Goal: Task Accomplishment & Management: Use online tool/utility

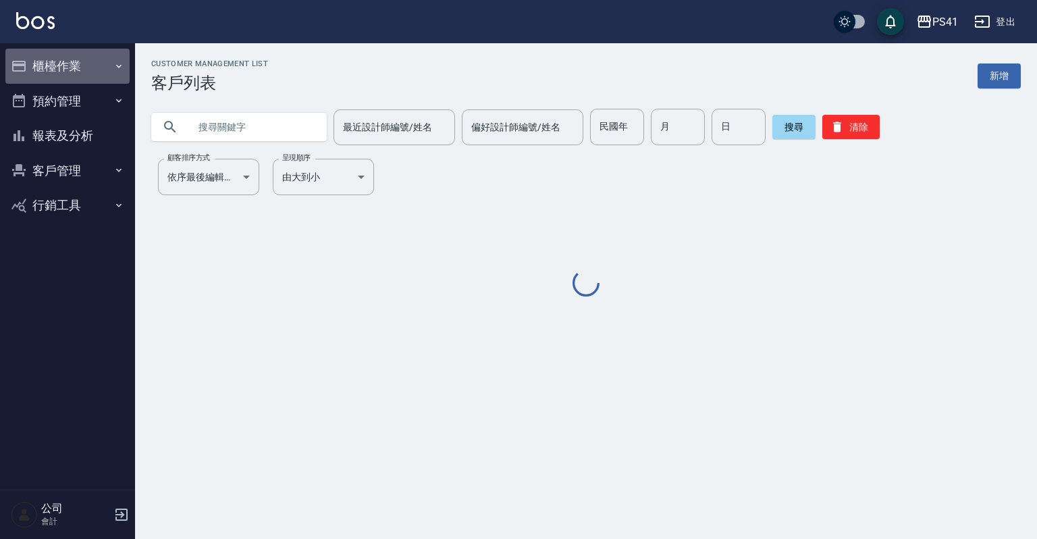
click at [121, 66] on icon "button" at bounding box center [118, 66] width 11 height 11
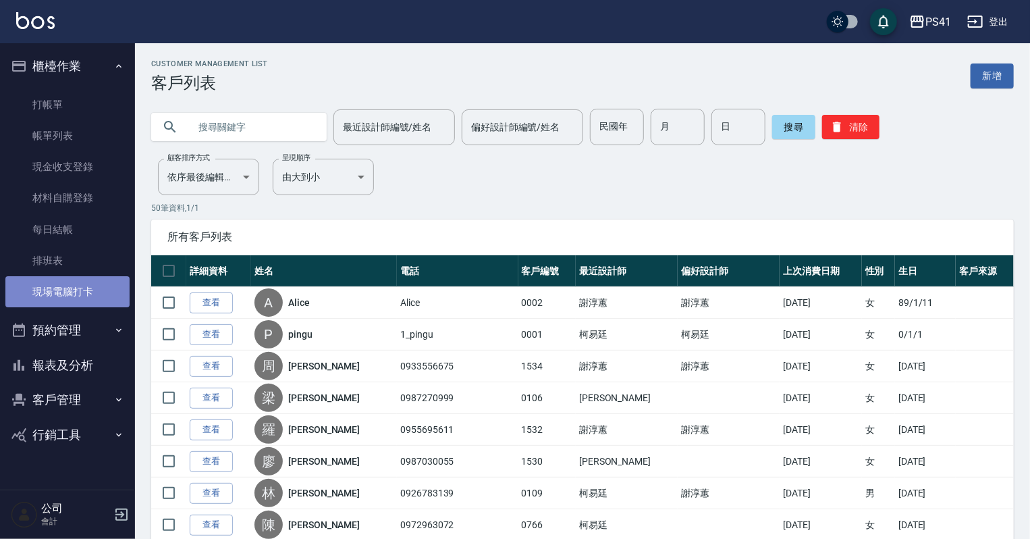
click at [78, 290] on link "現場電腦打卡" at bounding box center [67, 291] width 124 height 31
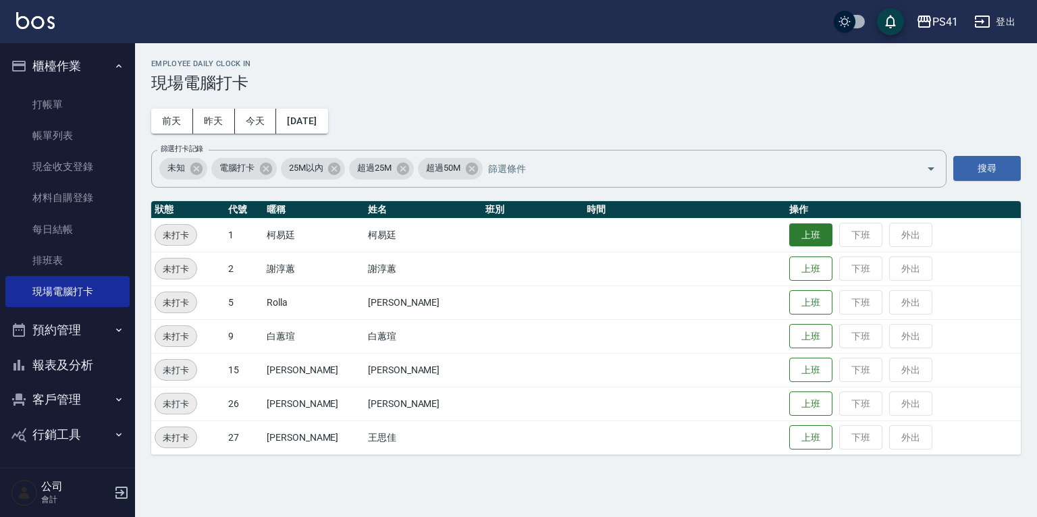
click at [789, 228] on button "上班" at bounding box center [810, 235] width 43 height 24
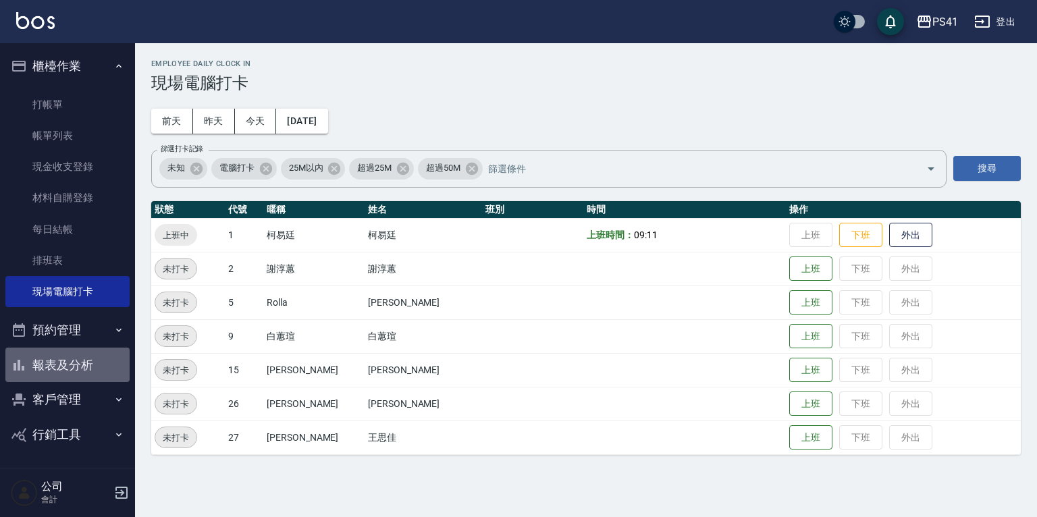
click at [61, 358] on button "報表及分析" at bounding box center [67, 365] width 124 height 35
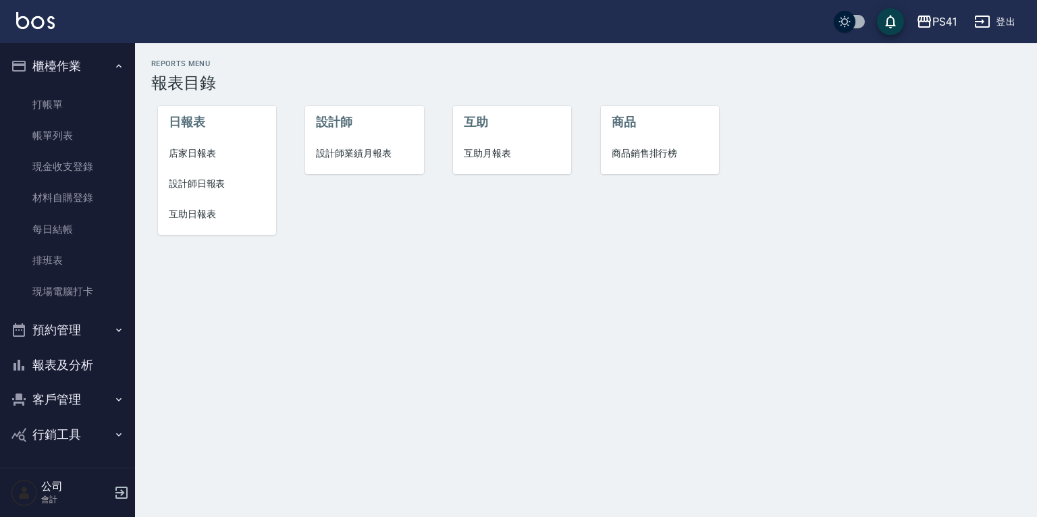
click at [188, 182] on span "設計師日報表" at bounding box center [217, 184] width 97 height 14
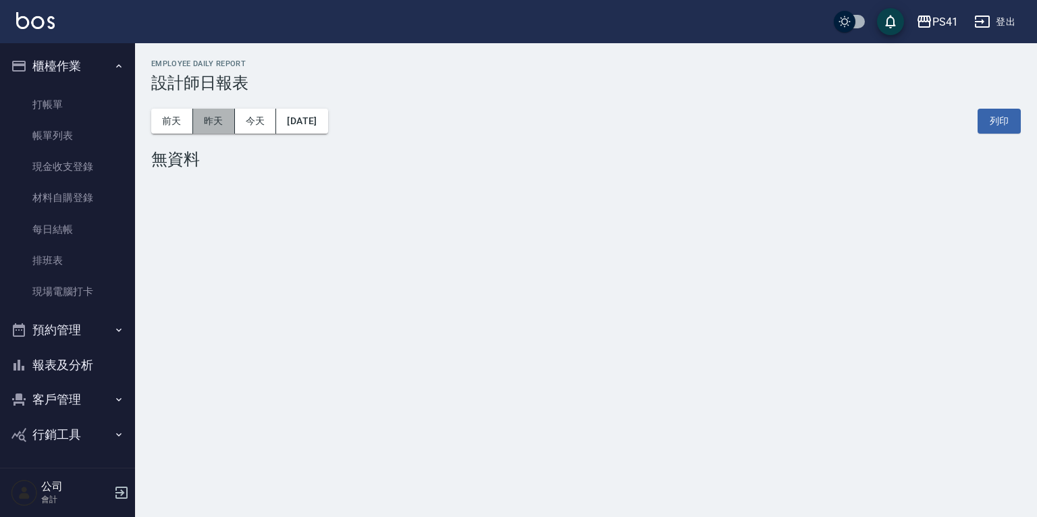
click at [215, 119] on button "昨天" at bounding box center [214, 121] width 42 height 25
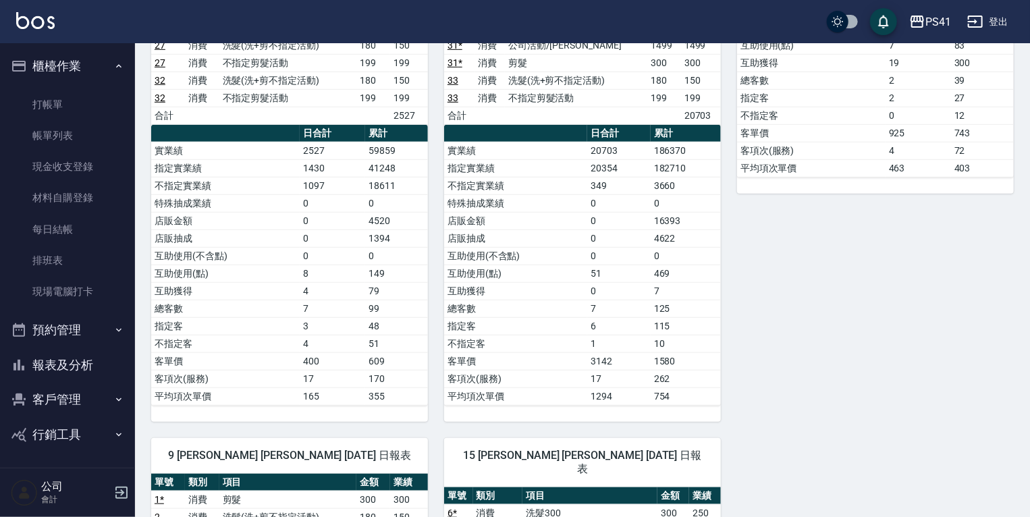
scroll to position [432, 0]
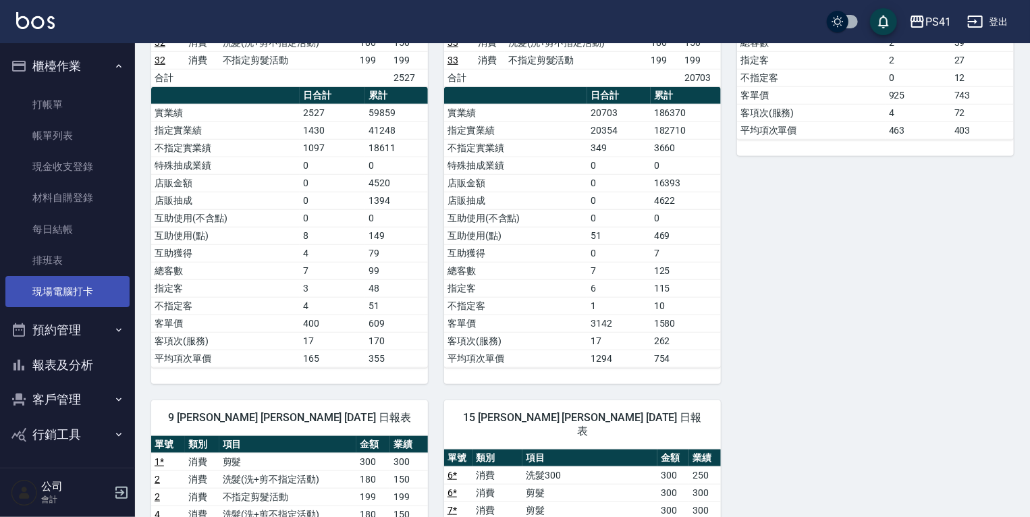
click at [60, 290] on link "現場電腦打卡" at bounding box center [67, 291] width 124 height 31
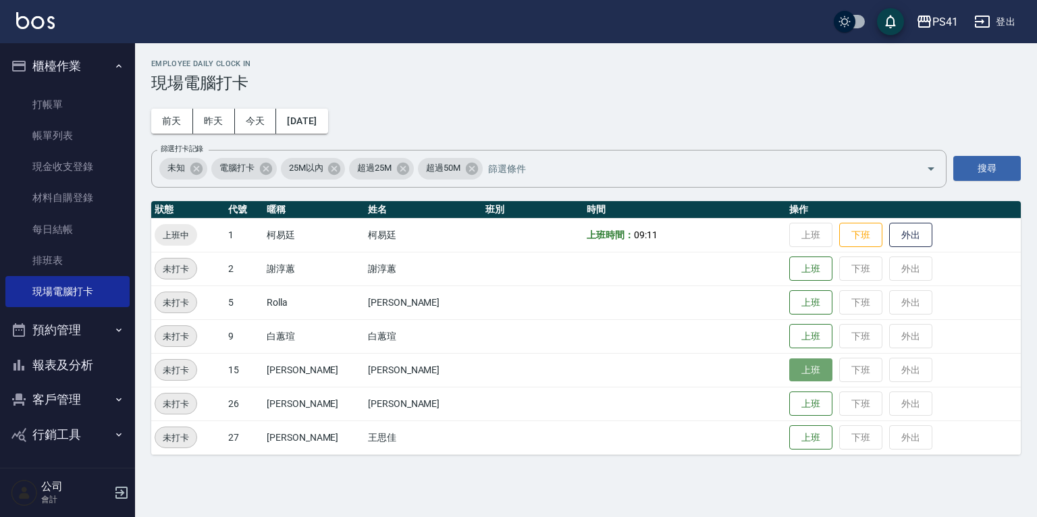
click at [789, 371] on button "上班" at bounding box center [810, 370] width 43 height 24
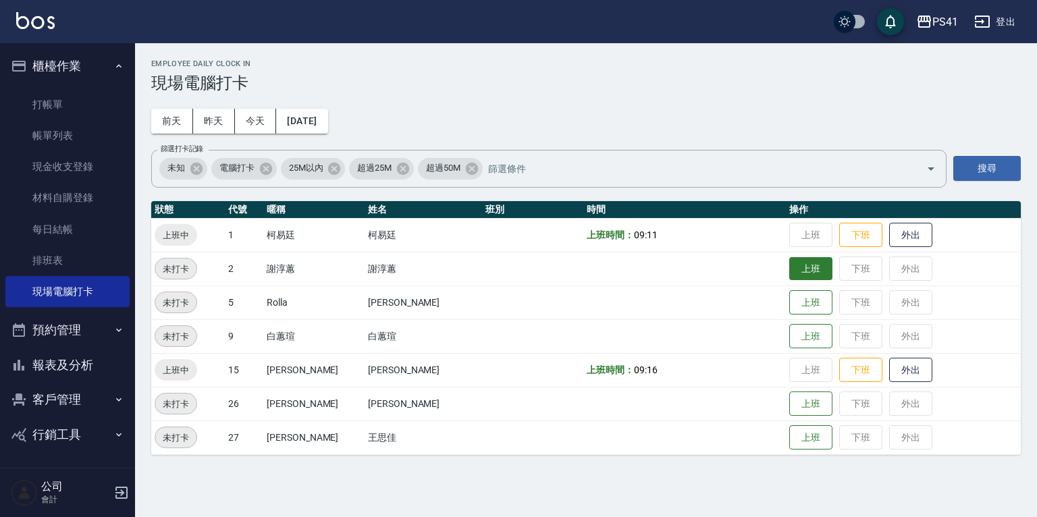
click at [789, 268] on button "上班" at bounding box center [810, 269] width 43 height 24
click at [789, 296] on button "上班" at bounding box center [810, 303] width 43 height 24
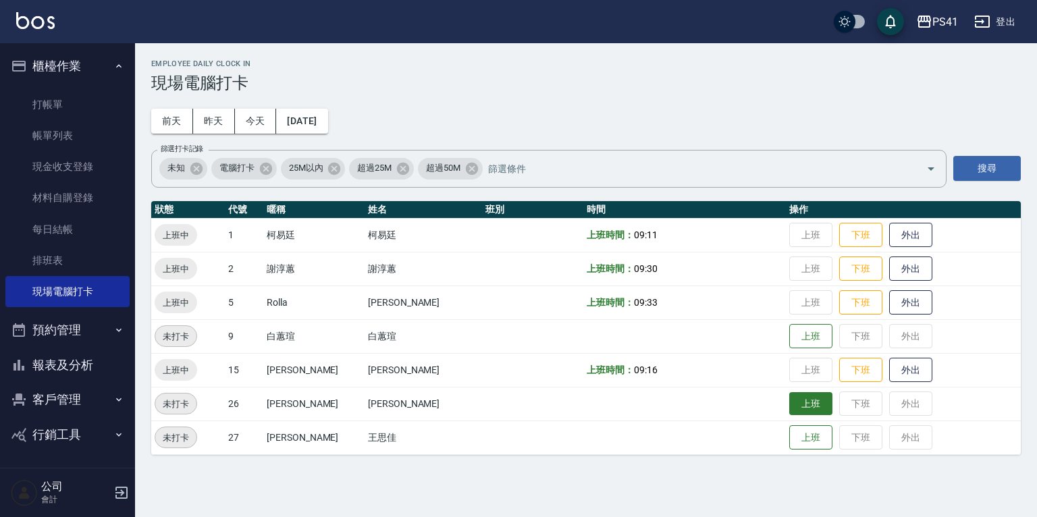
click at [789, 393] on button "上班" at bounding box center [810, 404] width 43 height 24
click at [789, 436] on button "上班" at bounding box center [810, 438] width 43 height 24
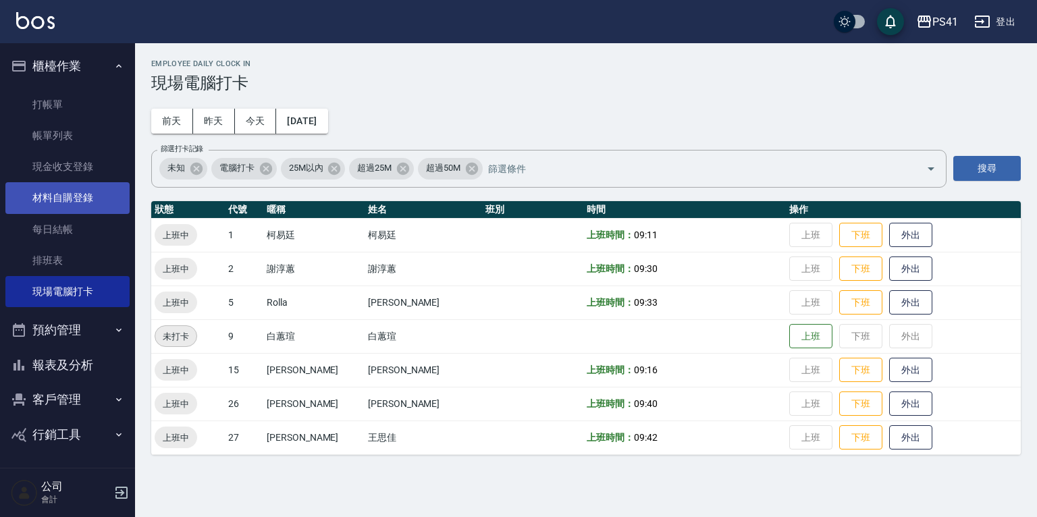
click at [43, 196] on link "材料自購登錄" at bounding box center [67, 197] width 124 height 31
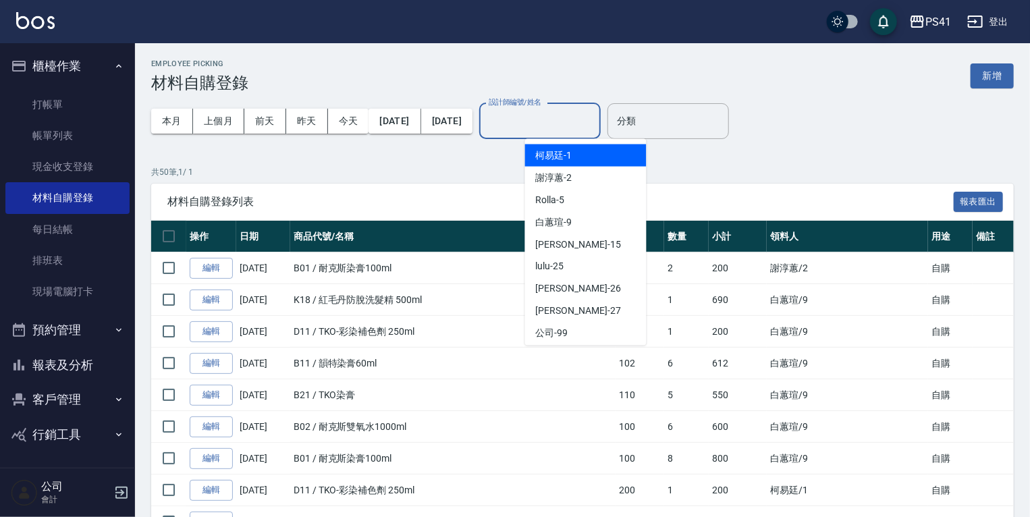
click at [583, 126] on input "設計師編號/姓名" at bounding box center [539, 121] width 109 height 24
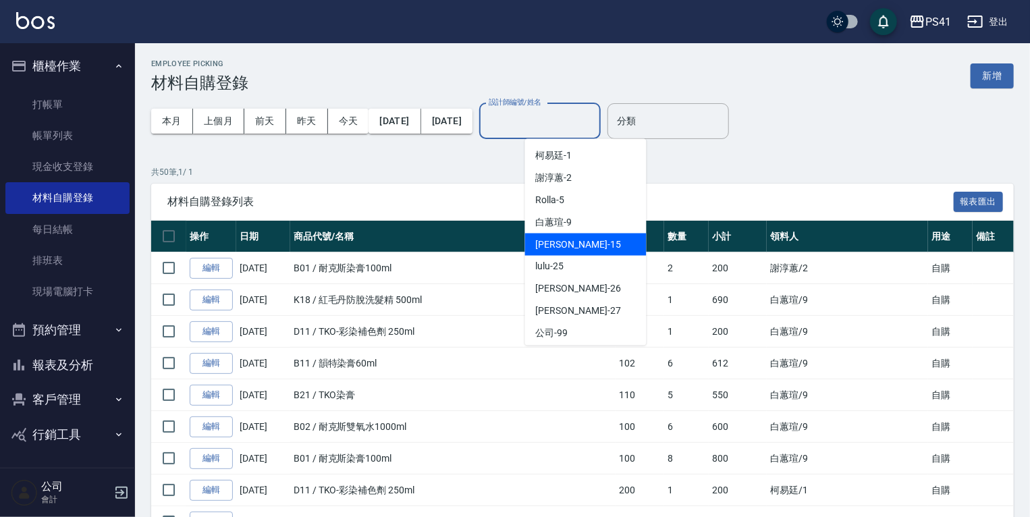
click at [572, 235] on div "[PERSON_NAME]-15" at bounding box center [585, 245] width 121 height 22
type input "[PERSON_NAME]-15"
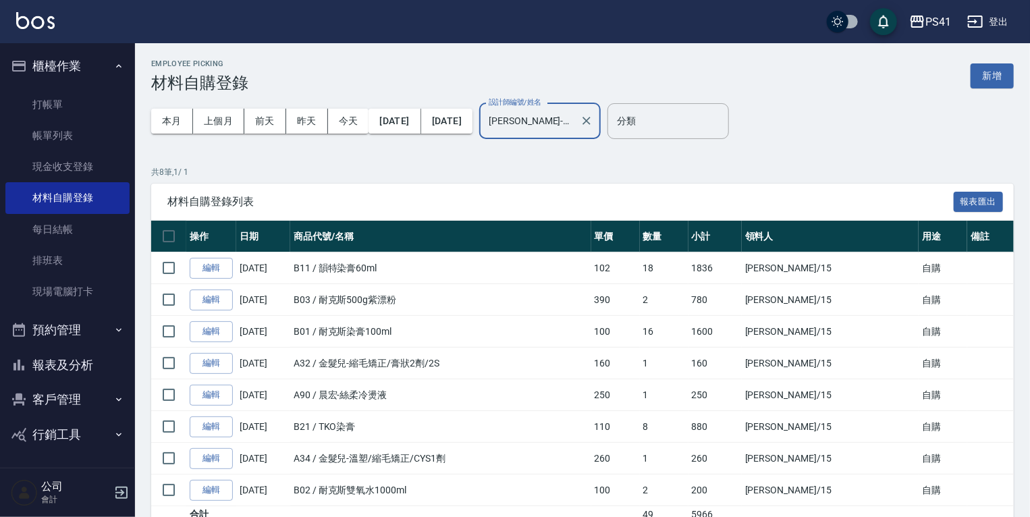
scroll to position [57, 0]
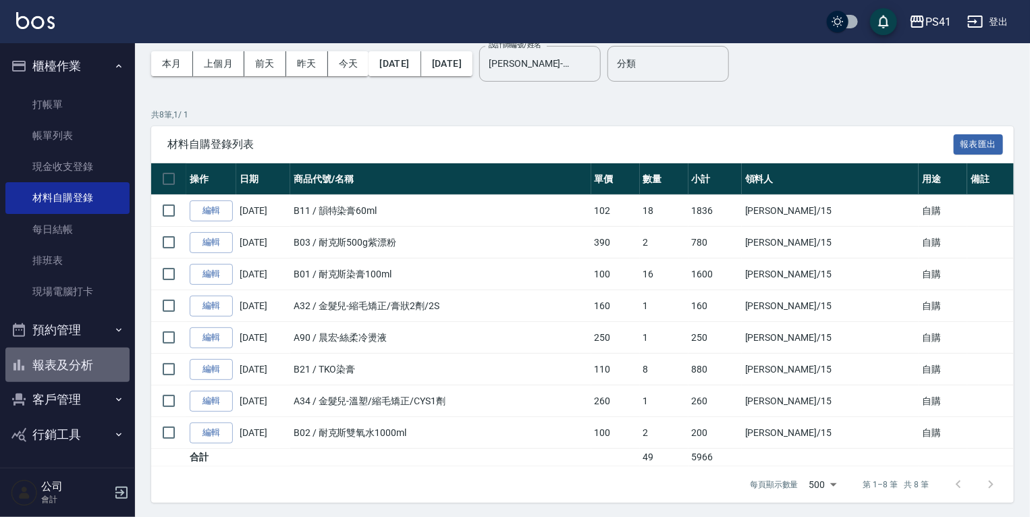
click at [50, 368] on button "報表及分析" at bounding box center [67, 365] width 124 height 35
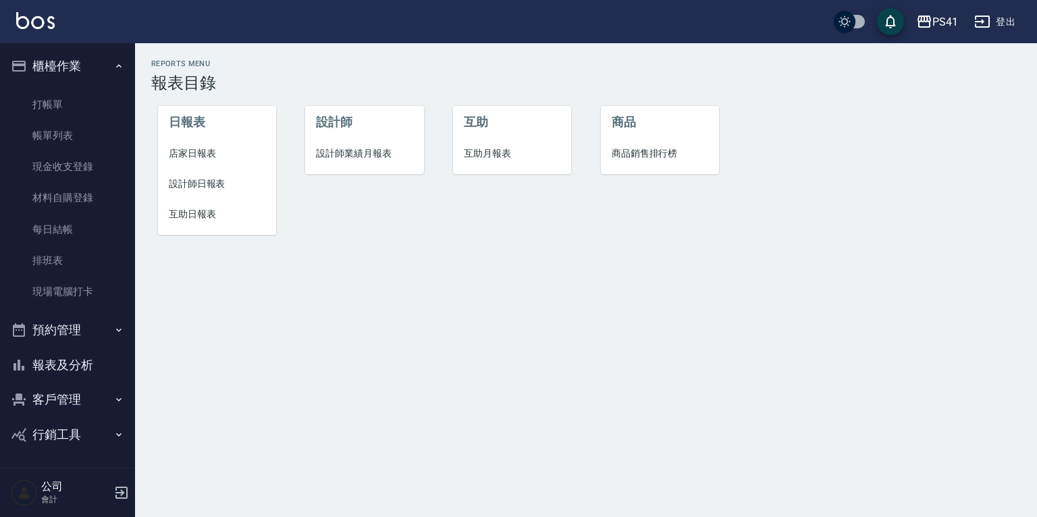
click at [205, 184] on span "設計師日報表" at bounding box center [217, 184] width 97 height 14
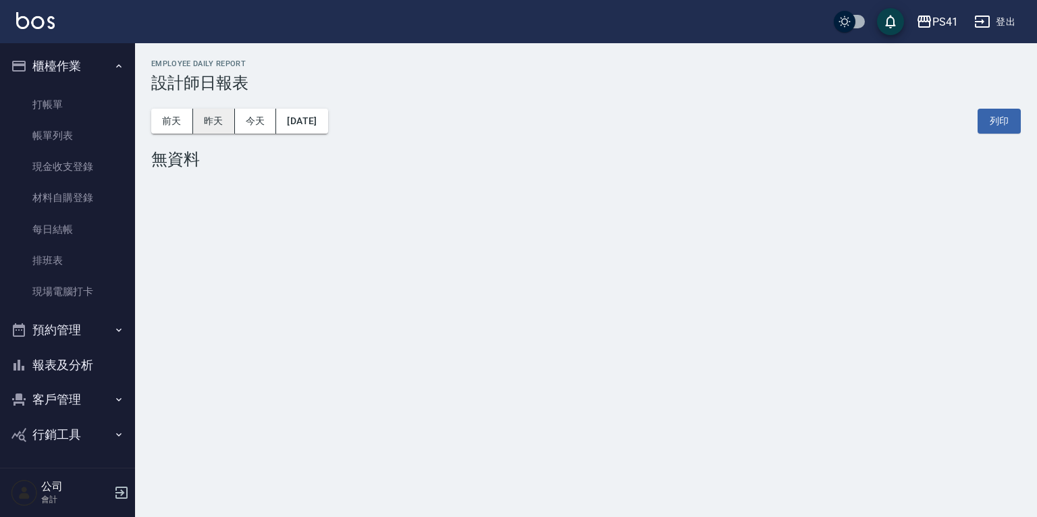
click at [215, 125] on button "昨天" at bounding box center [214, 121] width 42 height 25
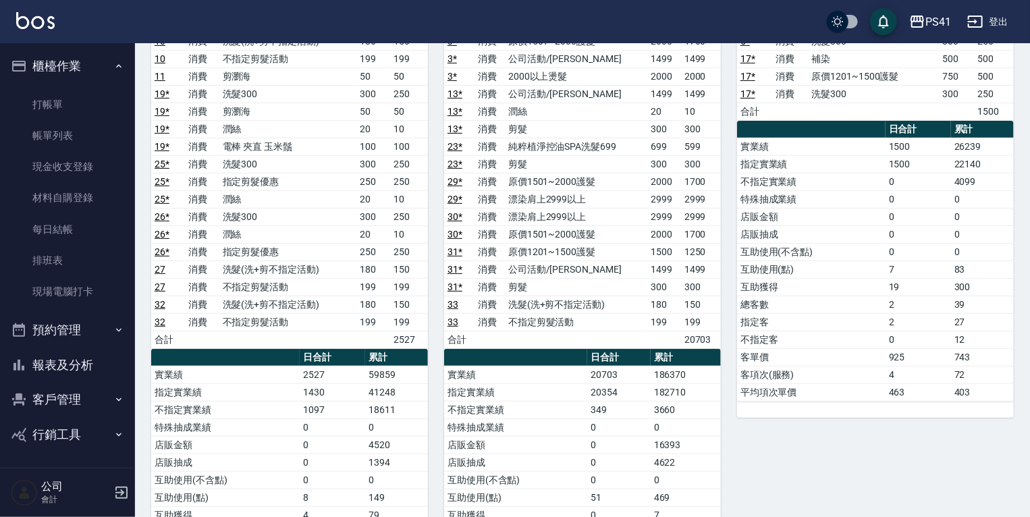
scroll to position [54, 0]
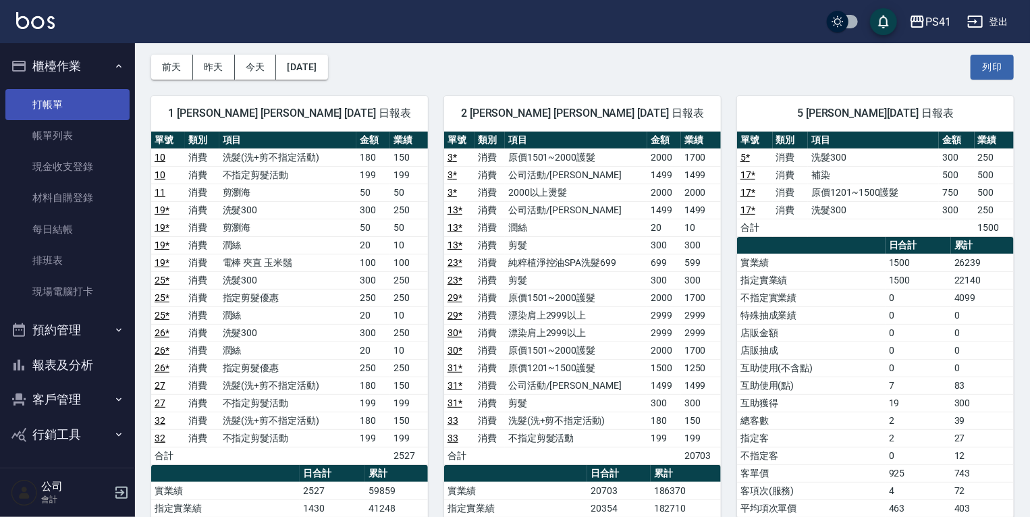
click at [61, 111] on link "打帳單" at bounding box center [67, 104] width 124 height 31
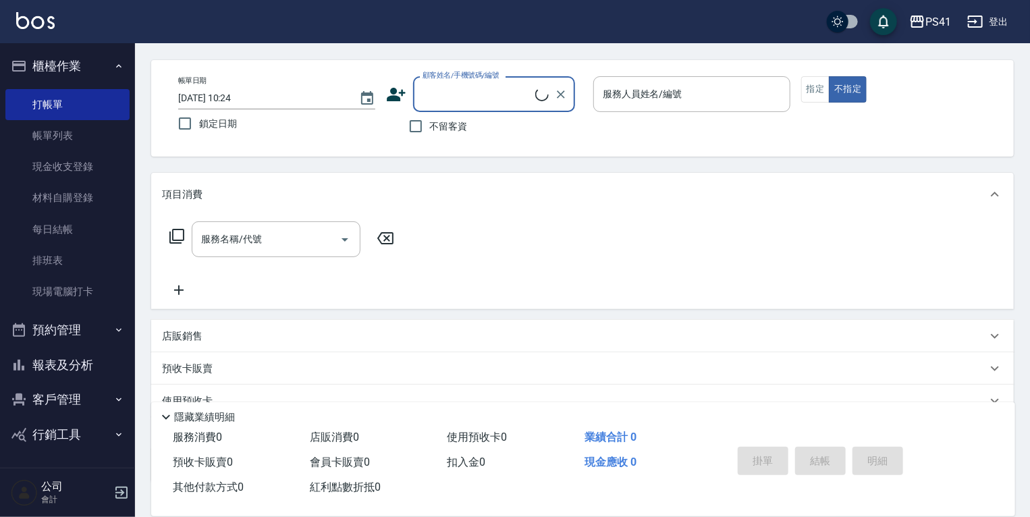
scroll to position [108, 0]
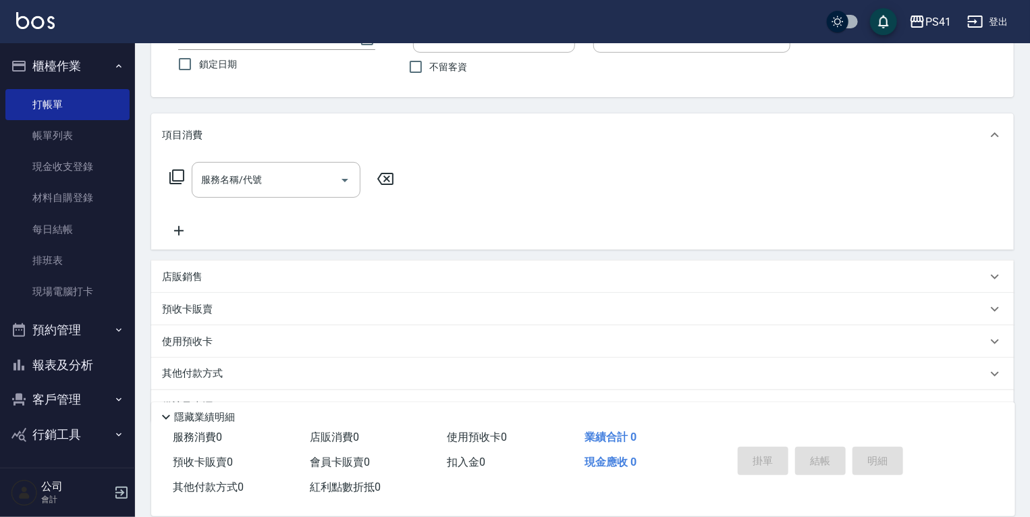
click at [196, 277] on p "店販銷售" at bounding box center [182, 277] width 40 height 14
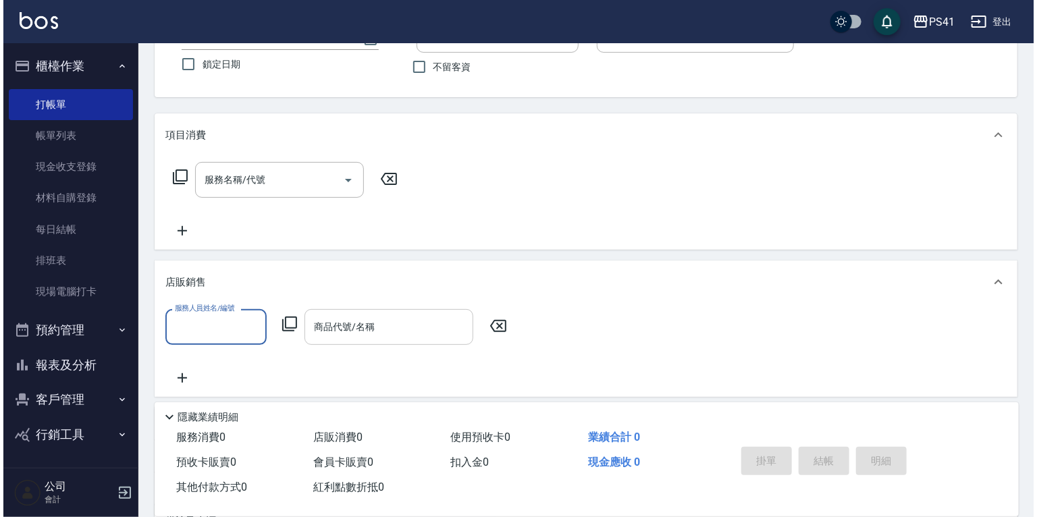
scroll to position [0, 0]
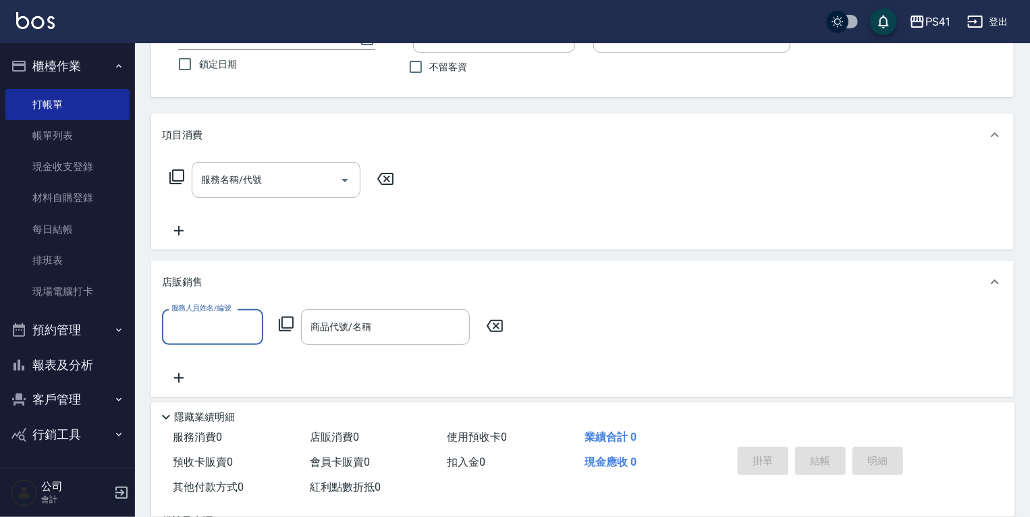
click at [290, 324] on icon at bounding box center [286, 324] width 16 height 16
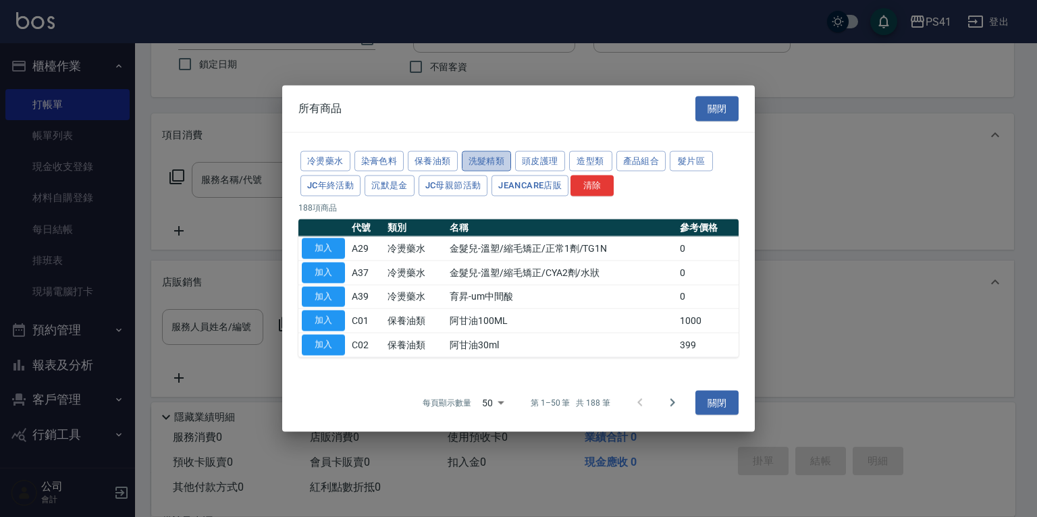
click at [493, 159] on button "洗髮精類" at bounding box center [487, 161] width 50 height 21
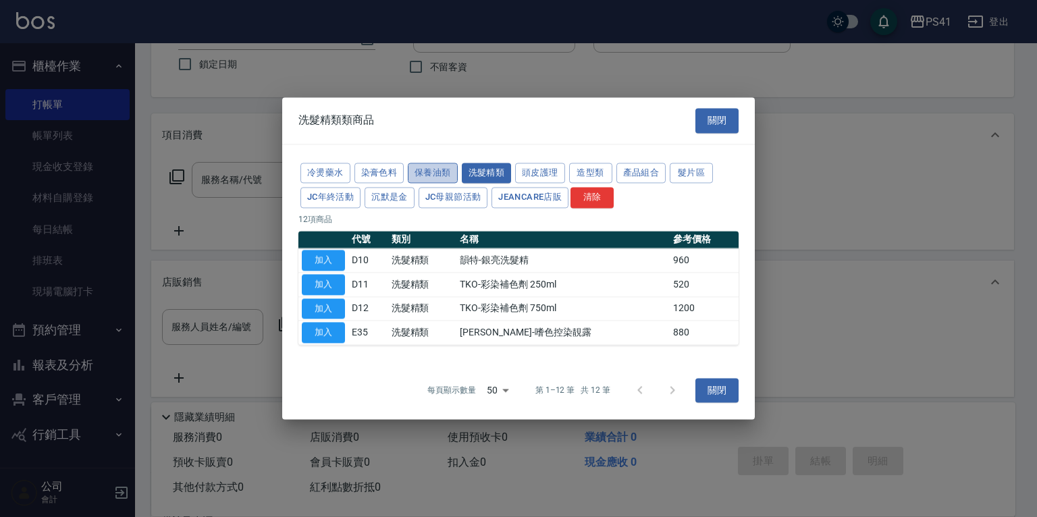
click at [435, 178] on button "保養油類" at bounding box center [433, 173] width 50 height 21
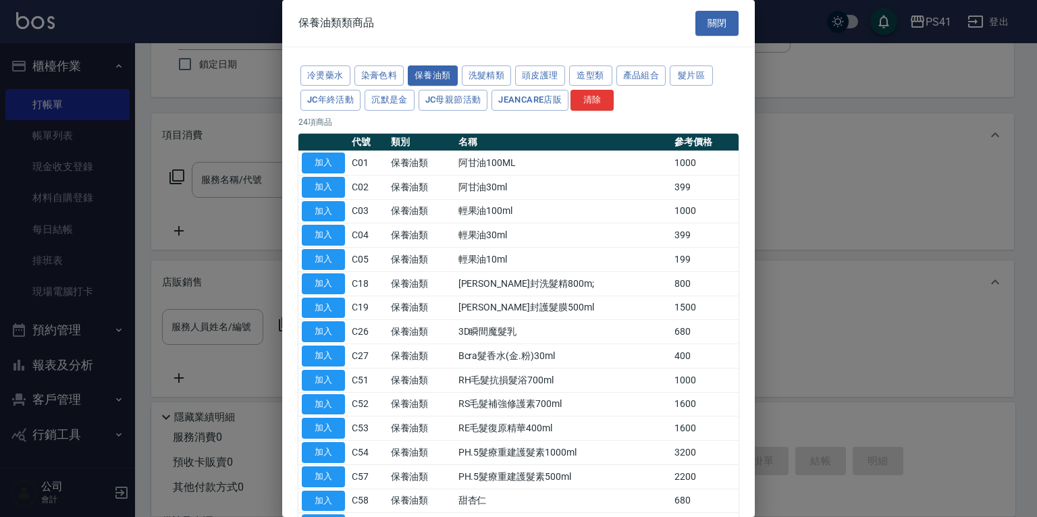
click at [413, 379] on td "保養油類" at bounding box center [420, 380] width 67 height 24
click at [341, 379] on button "加入" at bounding box center [323, 380] width 43 height 21
type input "RH毛髮抗損髮浴700ml"
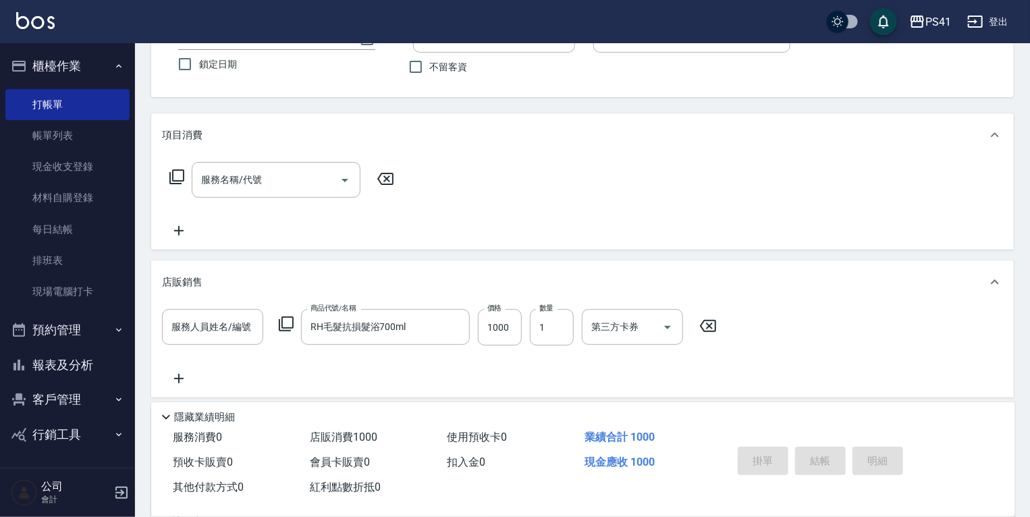
click at [288, 322] on icon at bounding box center [286, 324] width 16 height 16
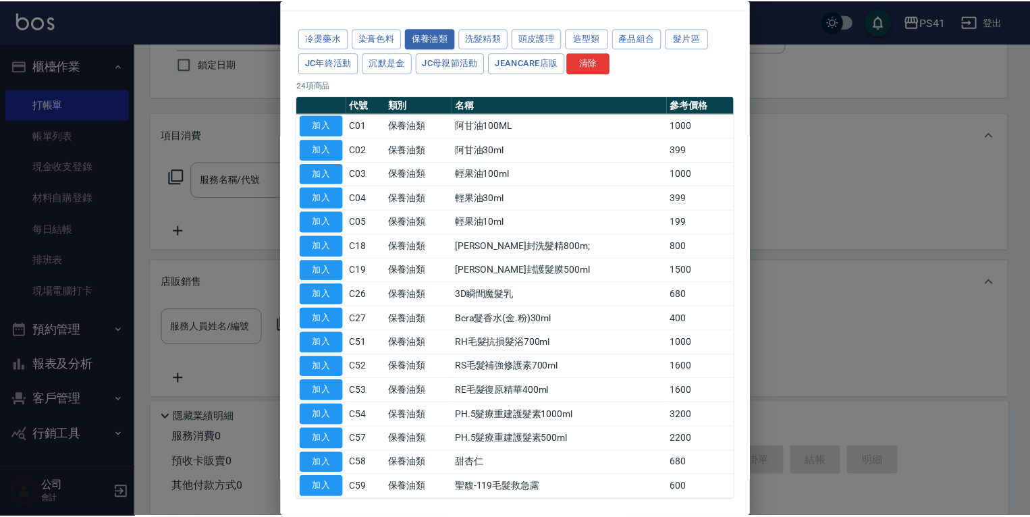
scroll to position [92, 0]
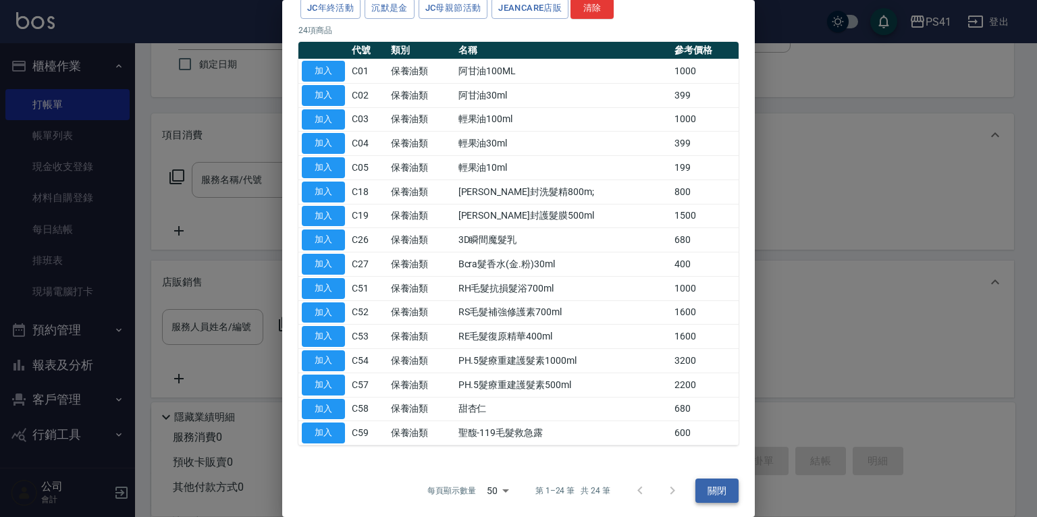
click at [721, 485] on button "關閉" at bounding box center [716, 491] width 43 height 25
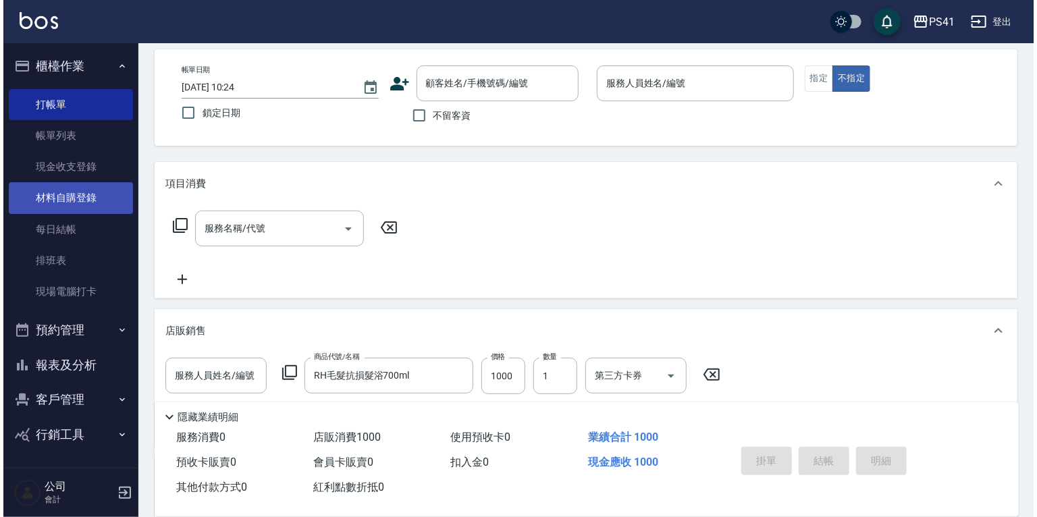
scroll to position [0, 0]
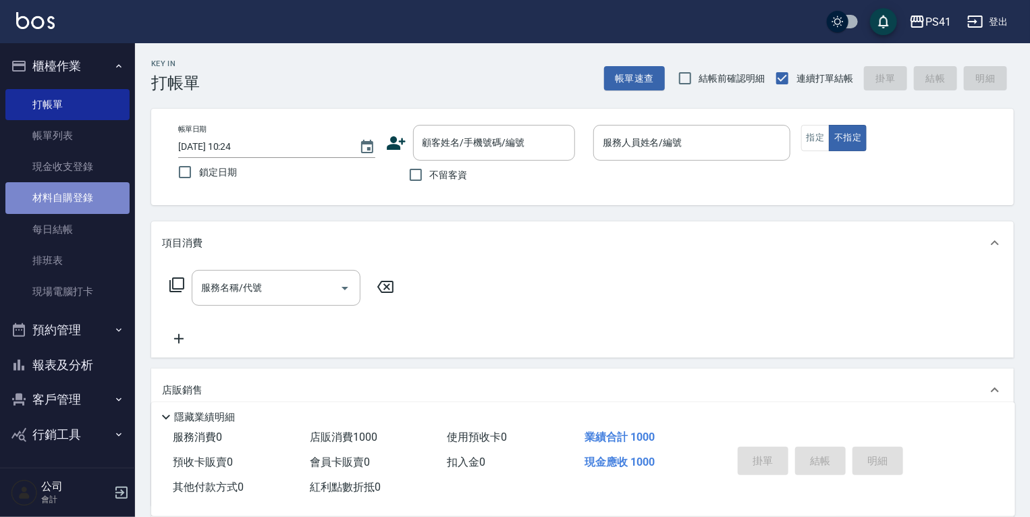
click at [67, 202] on link "材料自購登錄" at bounding box center [67, 197] width 124 height 31
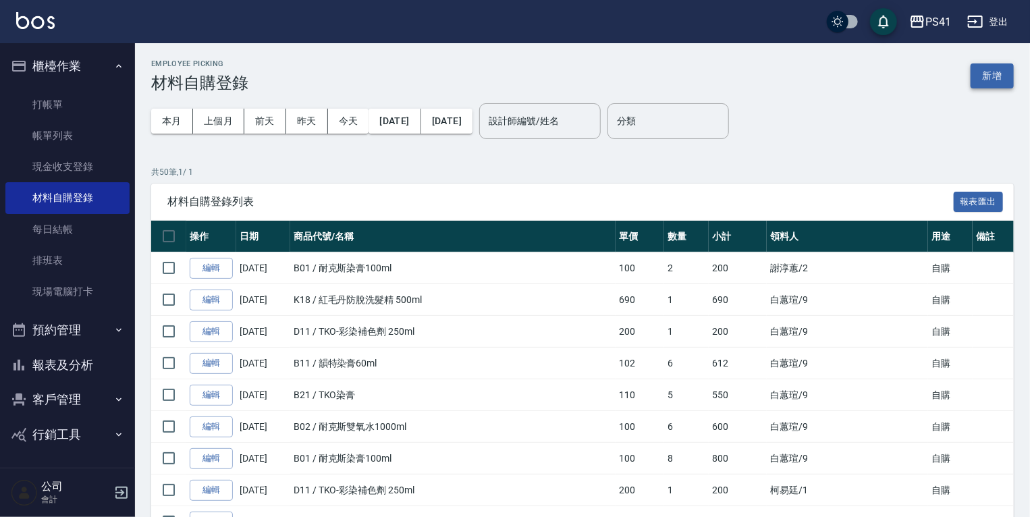
click at [979, 84] on button "新增" at bounding box center [992, 75] width 43 height 25
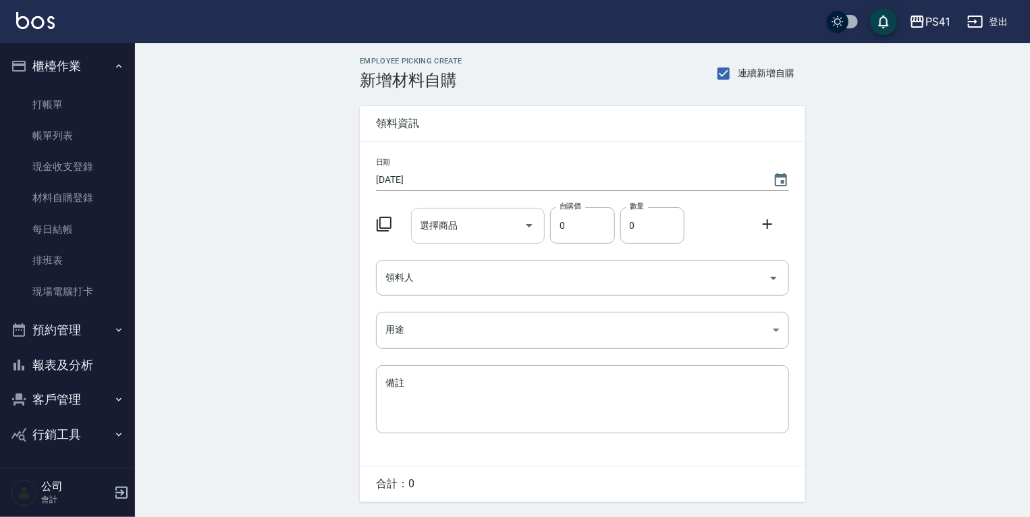
click at [460, 228] on input "選擇商品" at bounding box center [468, 226] width 102 height 24
click at [383, 222] on icon at bounding box center [384, 224] width 16 height 16
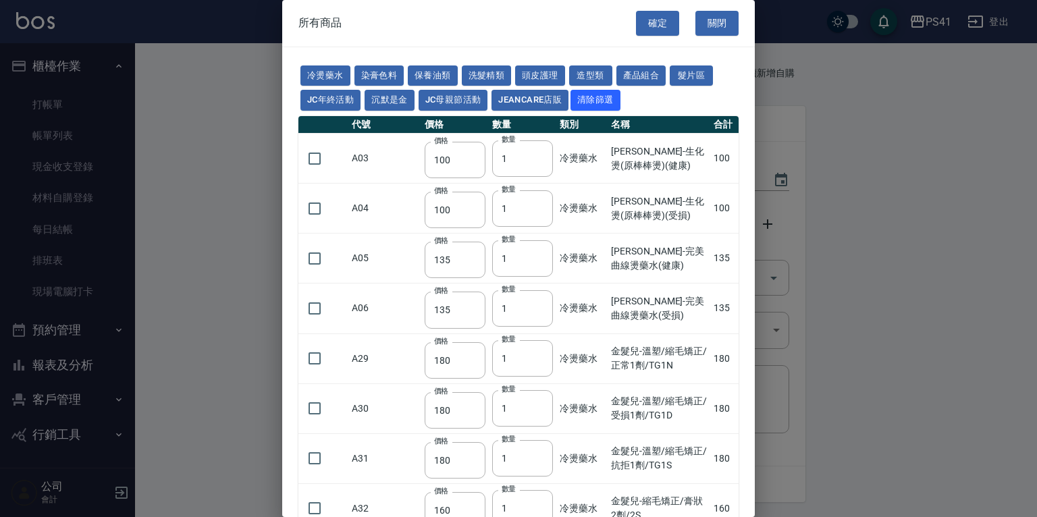
click at [389, 227] on td "A04" at bounding box center [384, 209] width 73 height 50
click at [427, 75] on button "保養油類" at bounding box center [433, 75] width 50 height 21
type input "340"
type input "53"
type input "340"
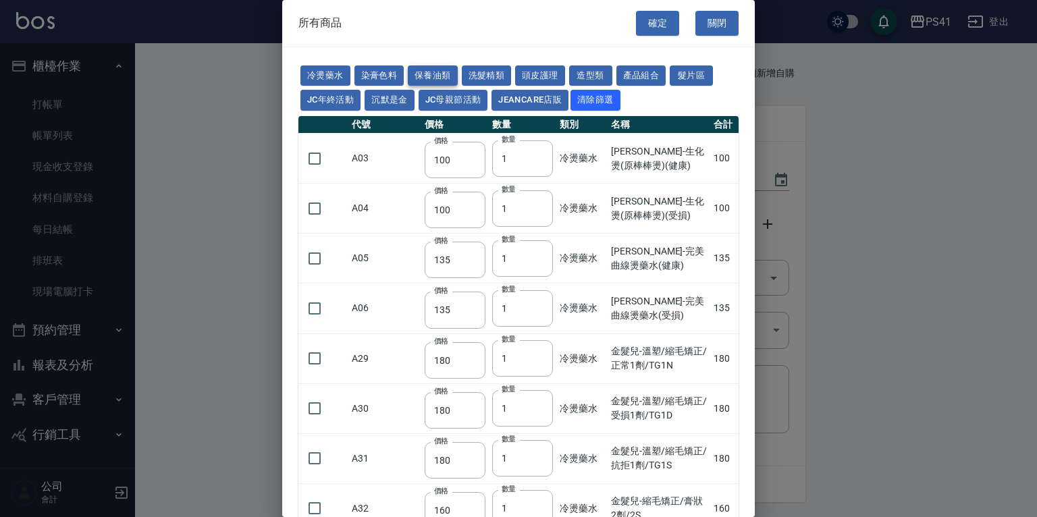
type input "53"
type input "32"
type input "2720"
type input "1040"
type input "1520"
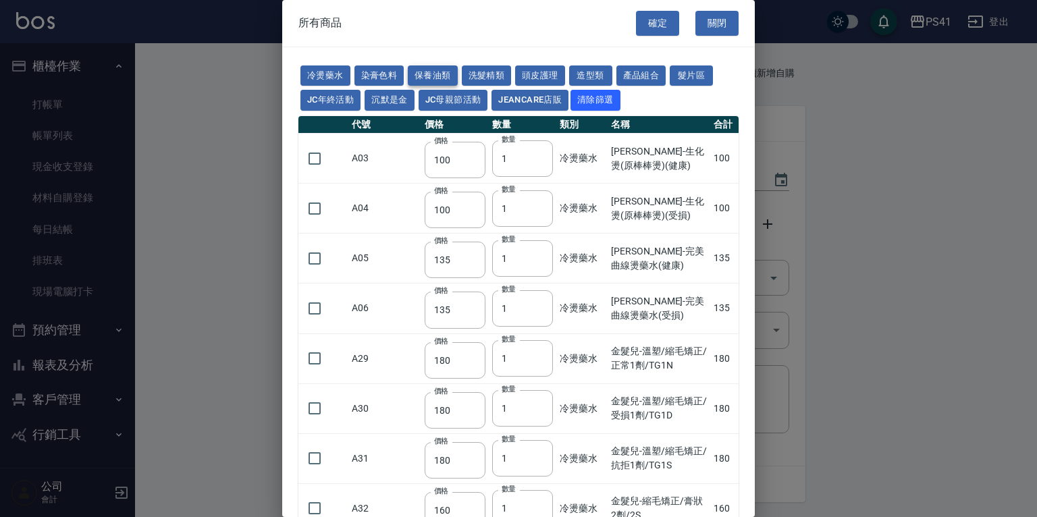
type input "120"
type input "1300"
type input "540"
type input "600"
type input "800"
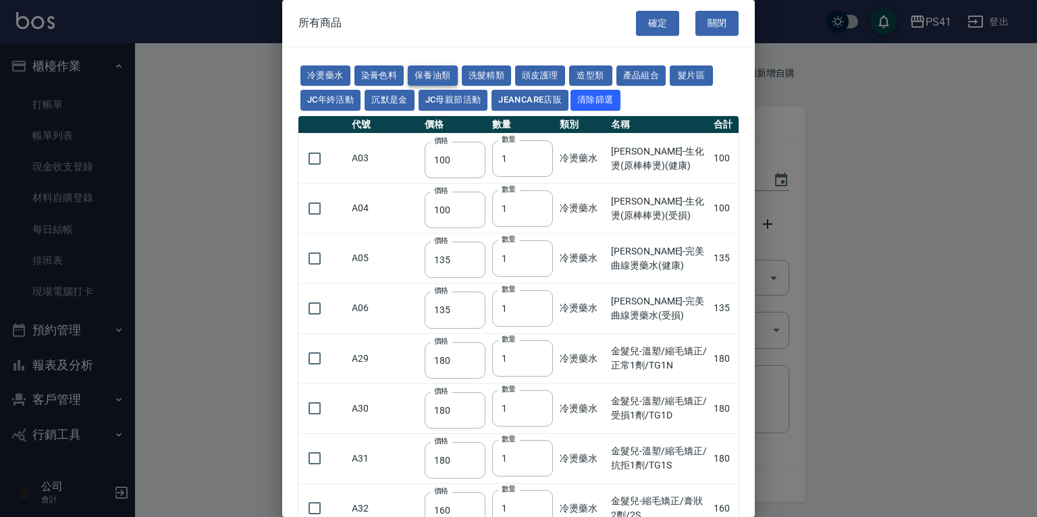
type input "1520"
type input "2000"
type input "270"
type input "60"
type input "500"
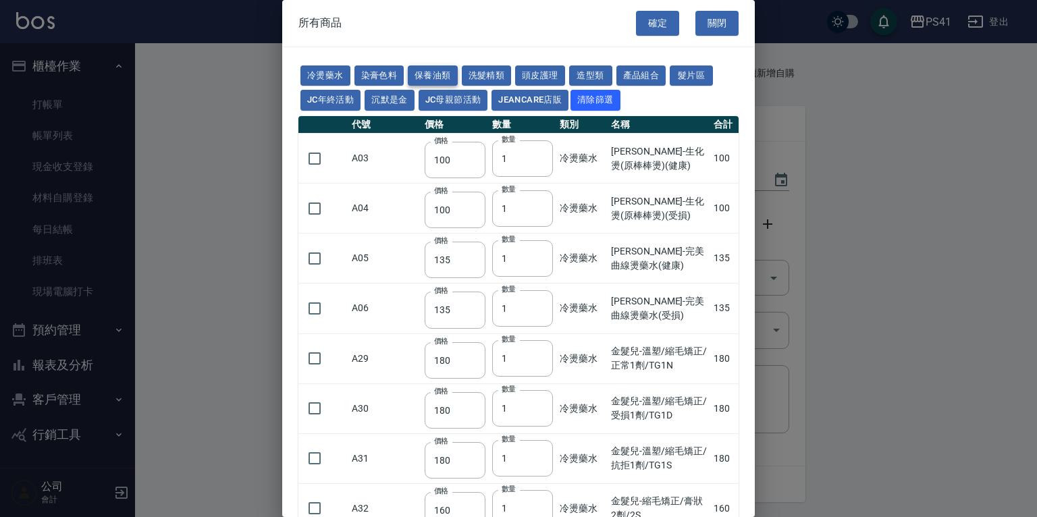
type input "800"
type input "700"
type input "350"
type input "272"
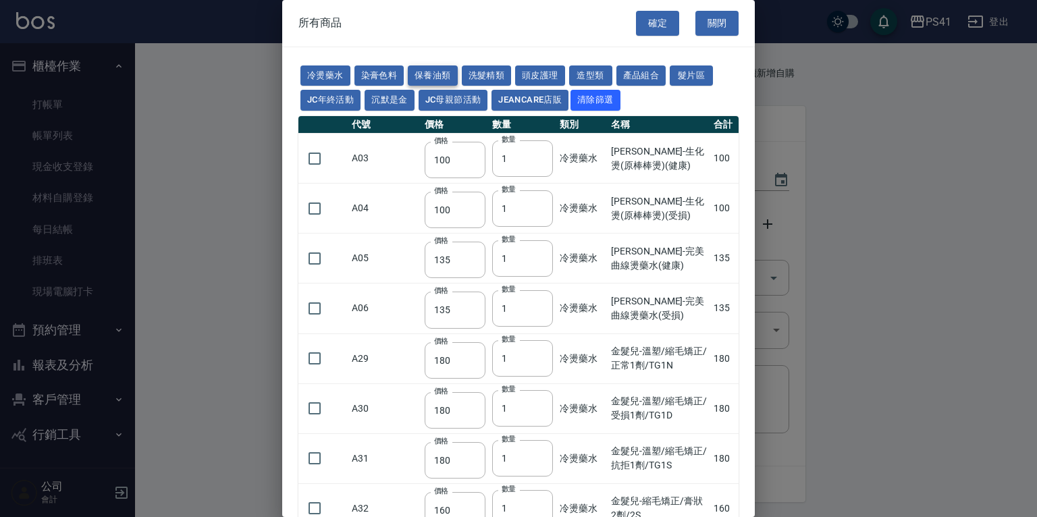
type input "221"
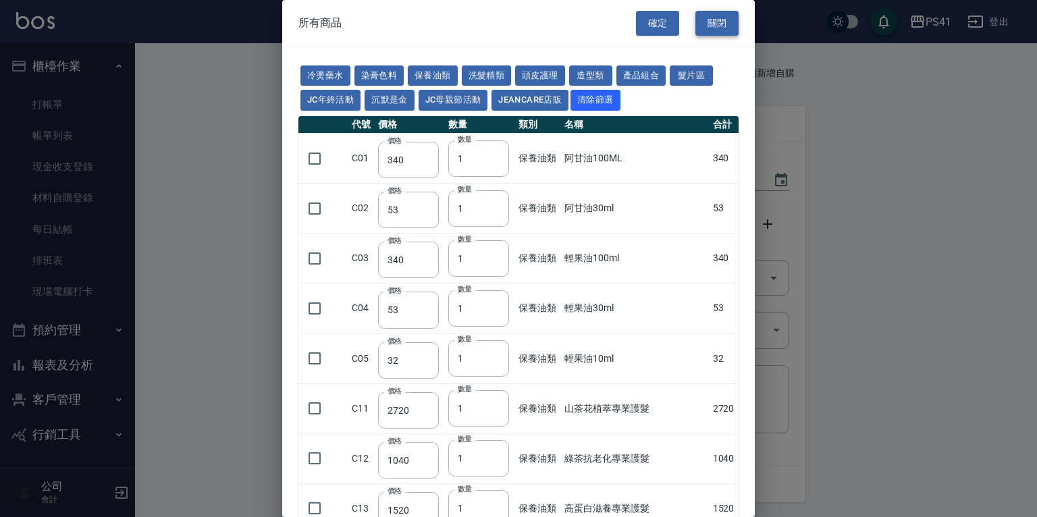
click at [718, 26] on button "關閉" at bounding box center [716, 23] width 43 height 25
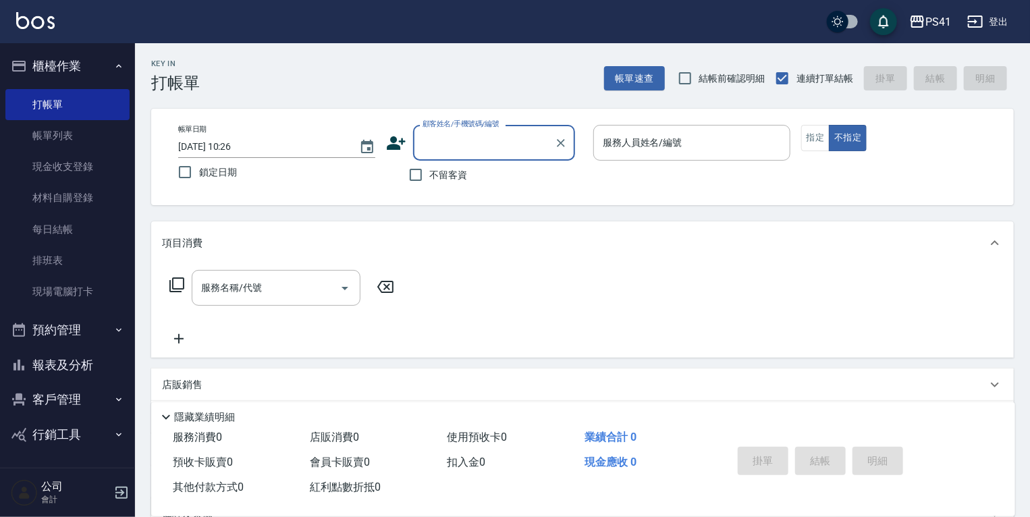
click at [51, 401] on button "客戶管理" at bounding box center [67, 399] width 124 height 35
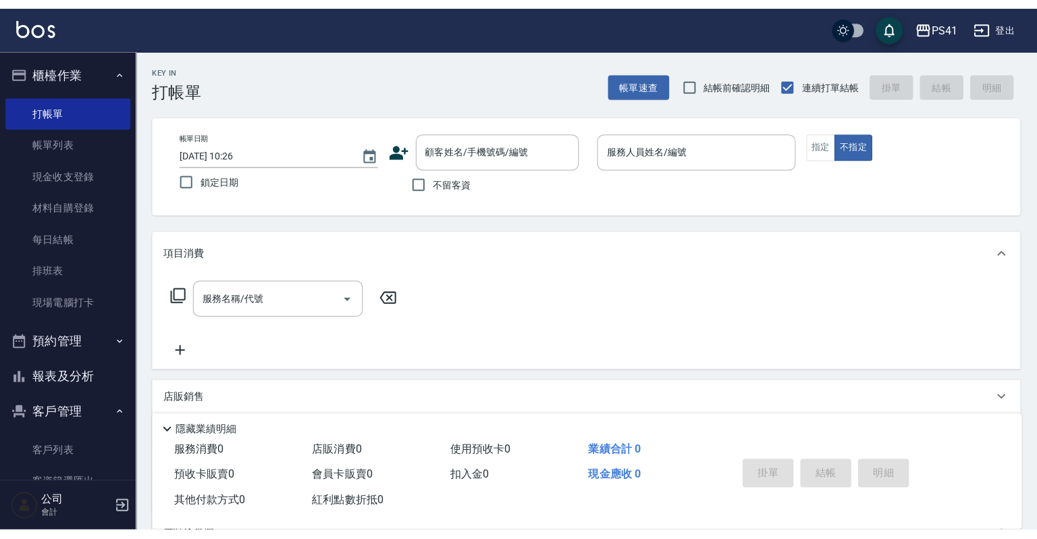
scroll to position [104, 0]
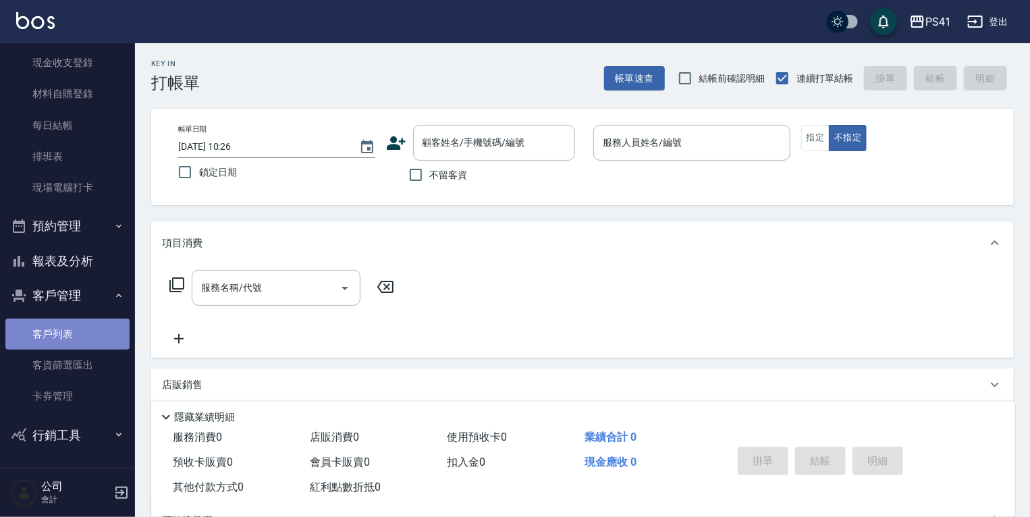
click at [67, 331] on link "客戶列表" at bounding box center [67, 334] width 124 height 31
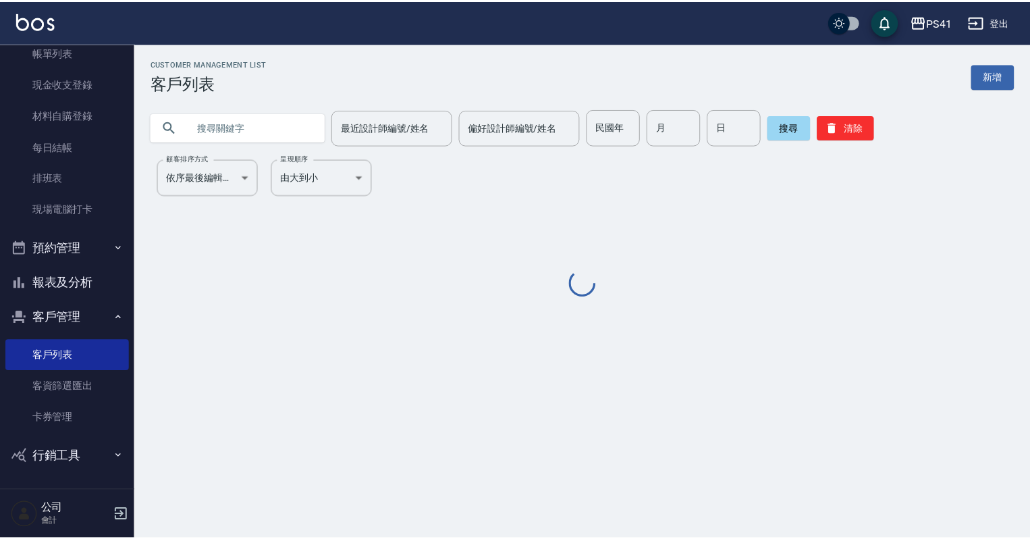
scroll to position [82, 0]
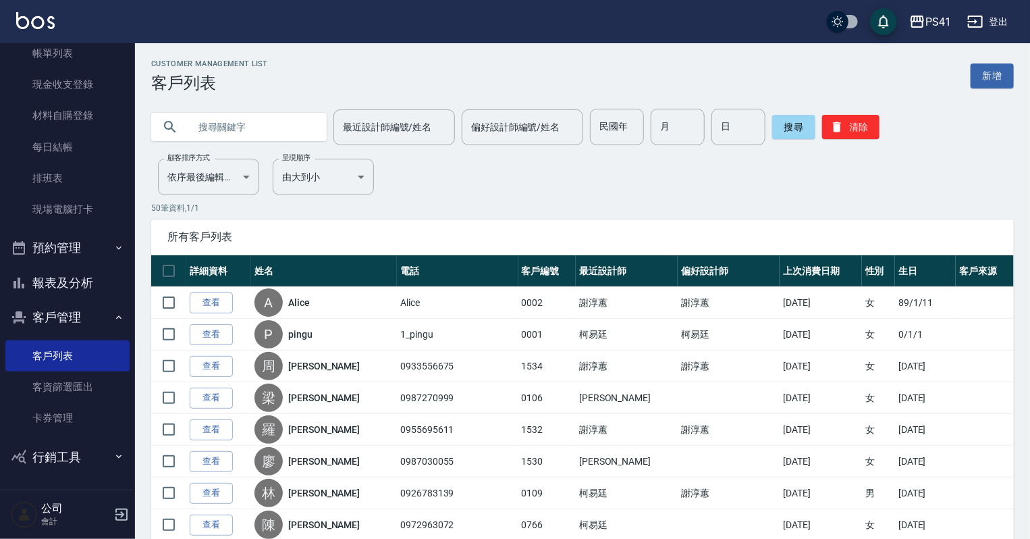
click at [224, 121] on input "text" at bounding box center [252, 127] width 127 height 36
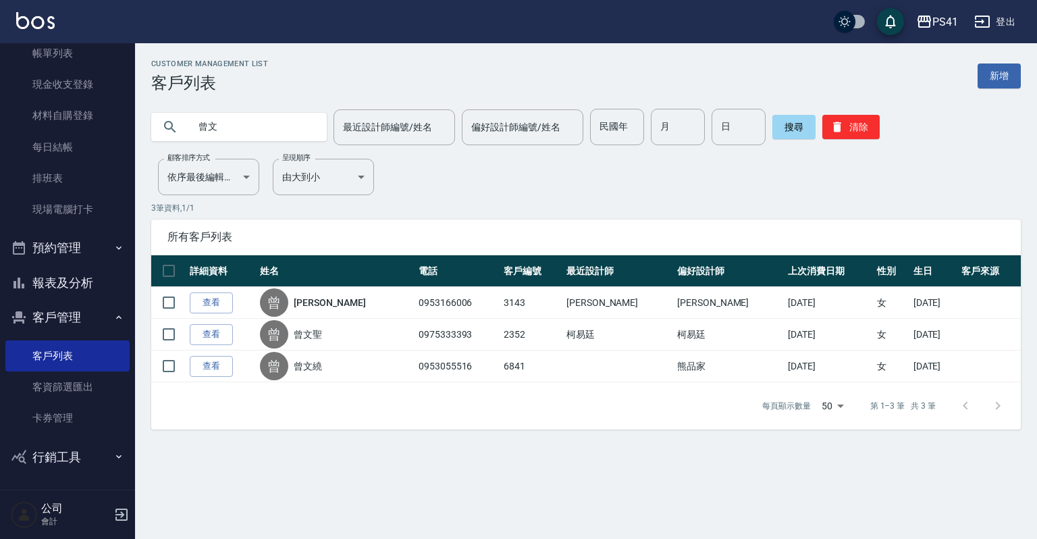
type input "曾"
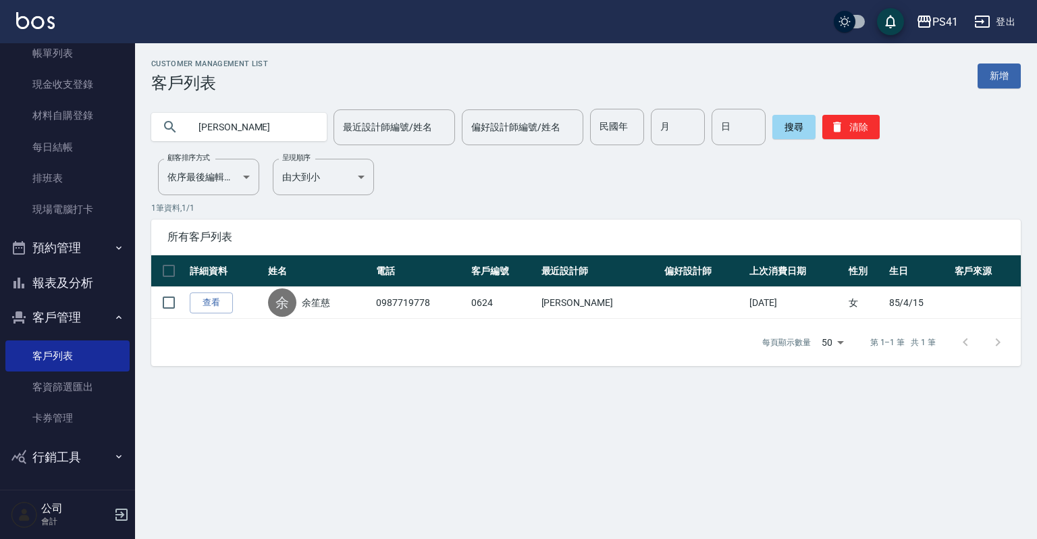
type input "余"
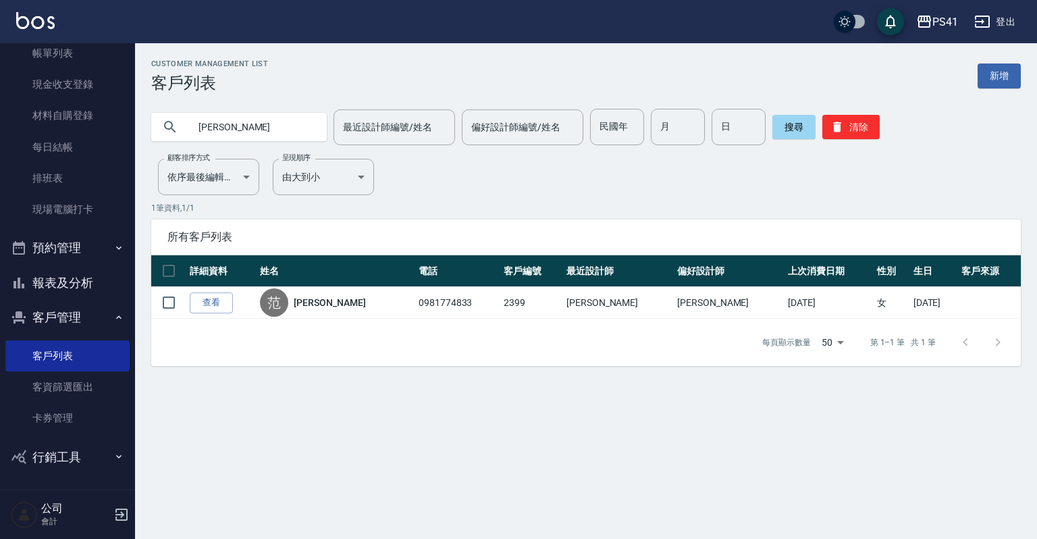
type input "范"
type input "謝"
type input "彭"
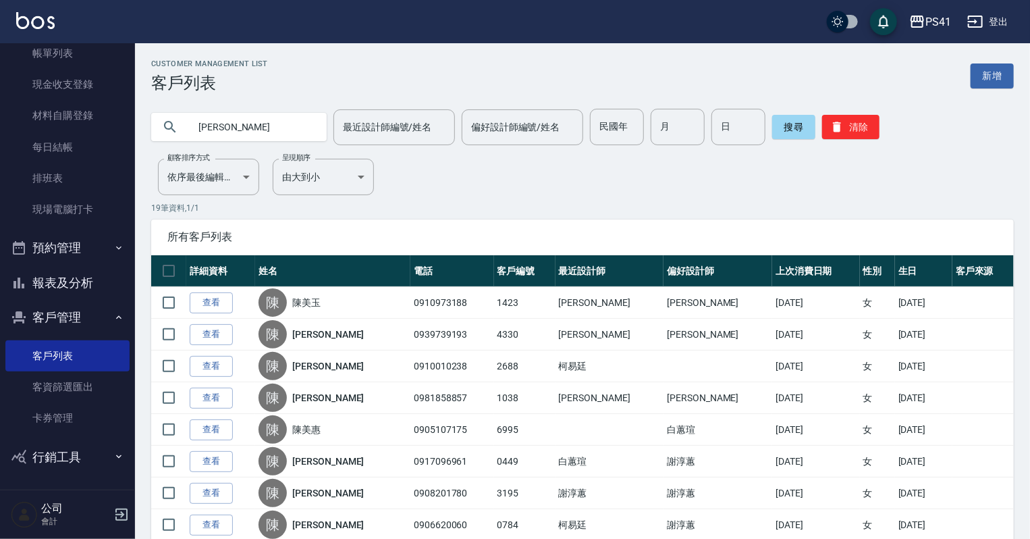
type input "陳"
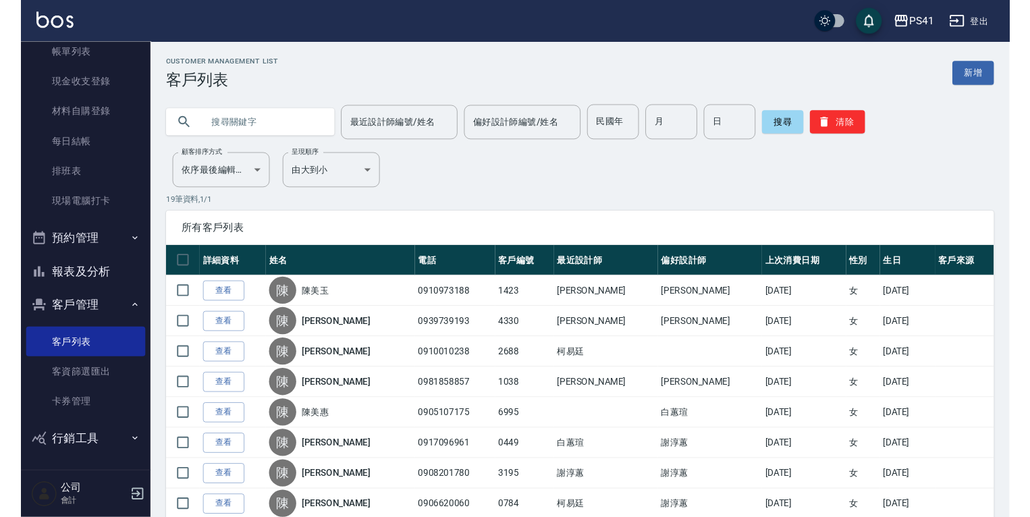
scroll to position [0, 0]
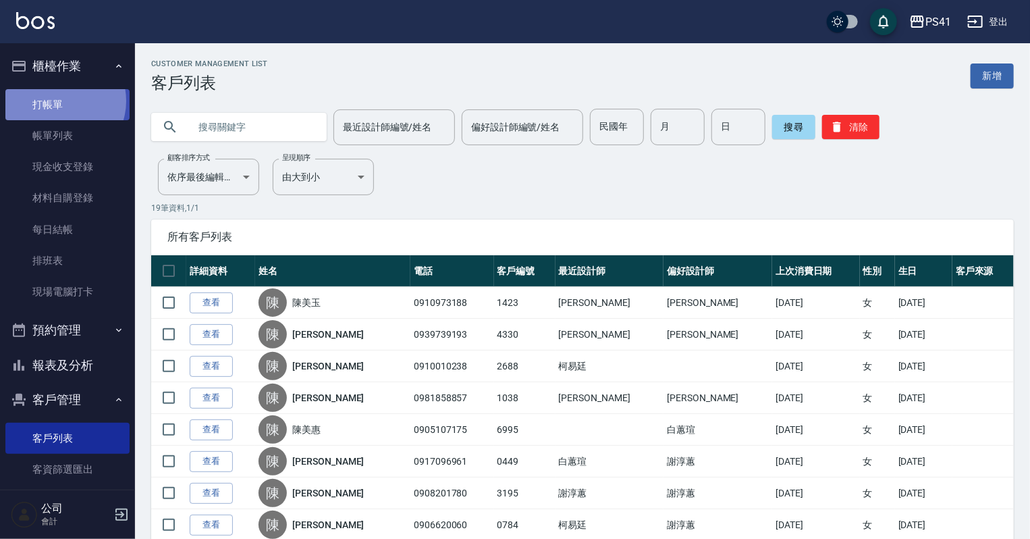
click at [60, 101] on link "打帳單" at bounding box center [67, 104] width 124 height 31
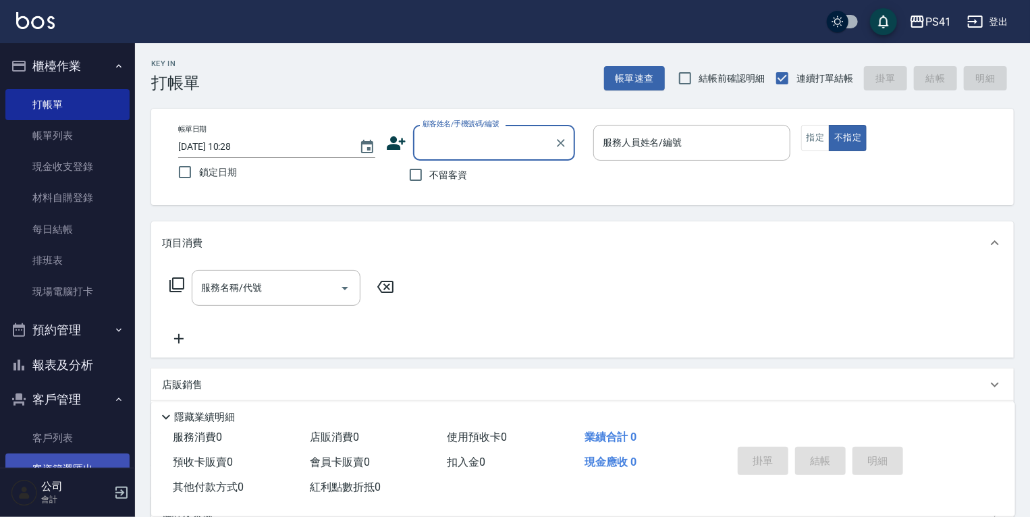
drag, startPoint x: 55, startPoint y: 440, endPoint x: 59, endPoint y: 461, distance: 21.5
click at [55, 440] on link "客戶列表" at bounding box center [67, 438] width 124 height 31
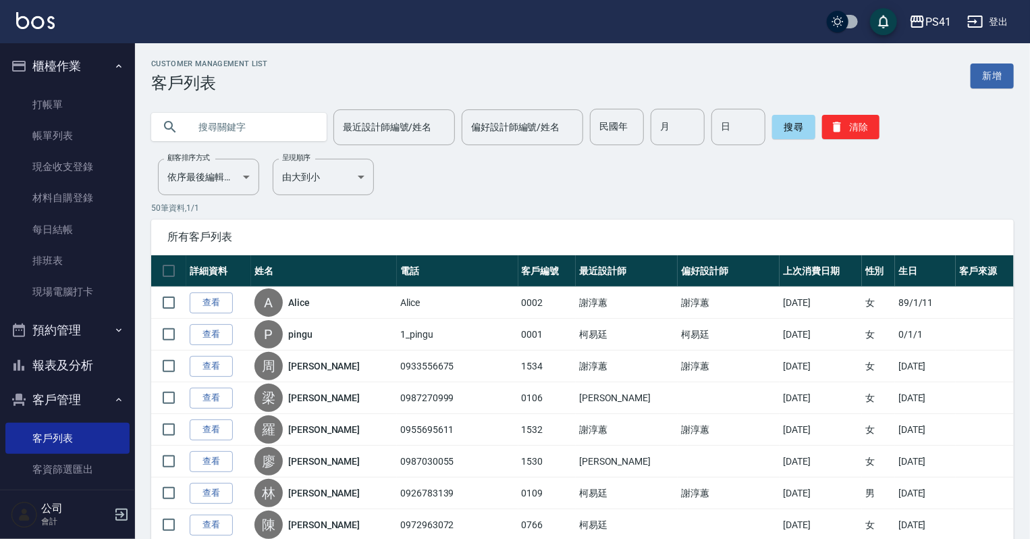
click at [224, 135] on input "text" at bounding box center [252, 127] width 127 height 36
type input "3143"
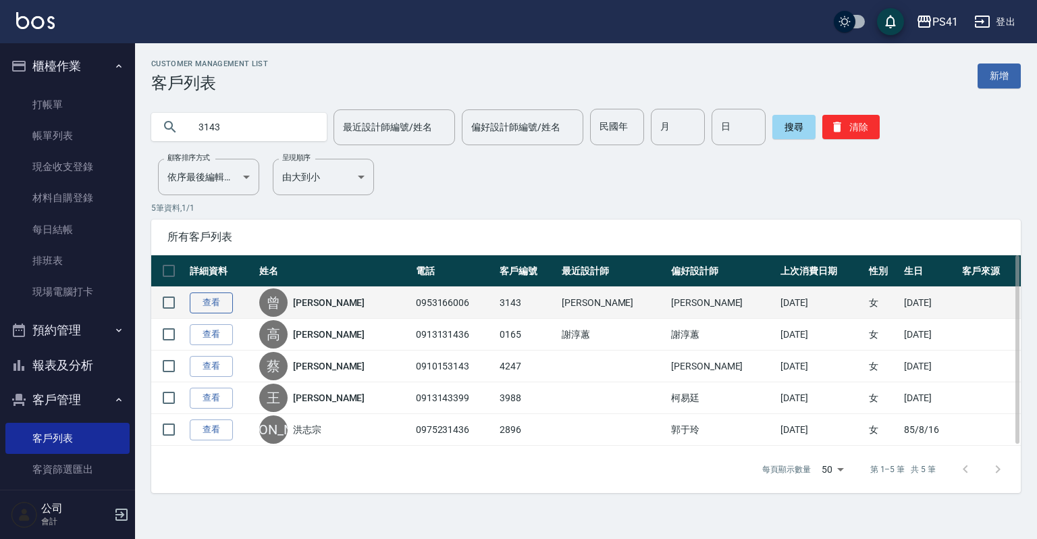
click at [229, 301] on link "查看" at bounding box center [211, 302] width 43 height 21
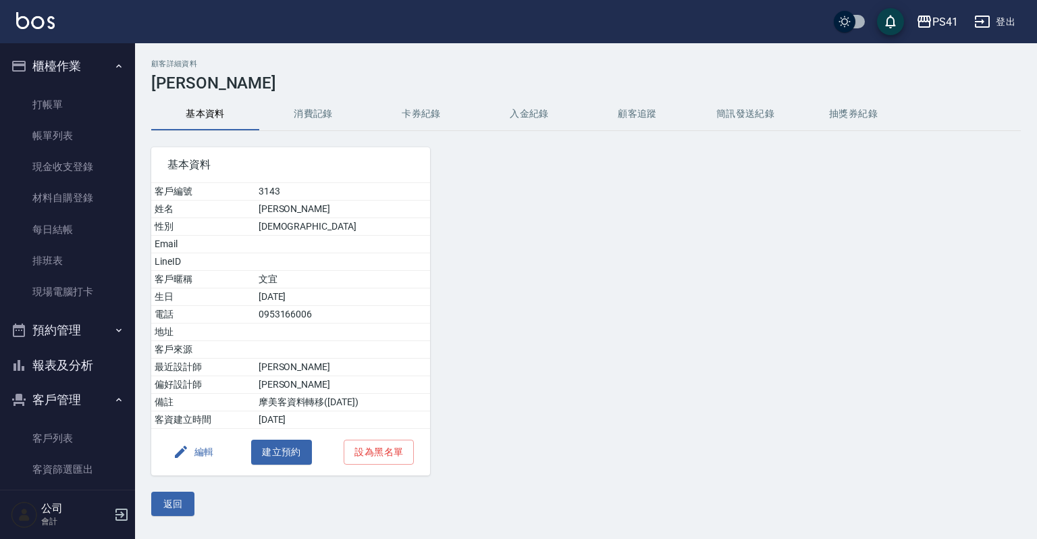
click at [313, 113] on button "消費記錄" at bounding box center [313, 114] width 108 height 32
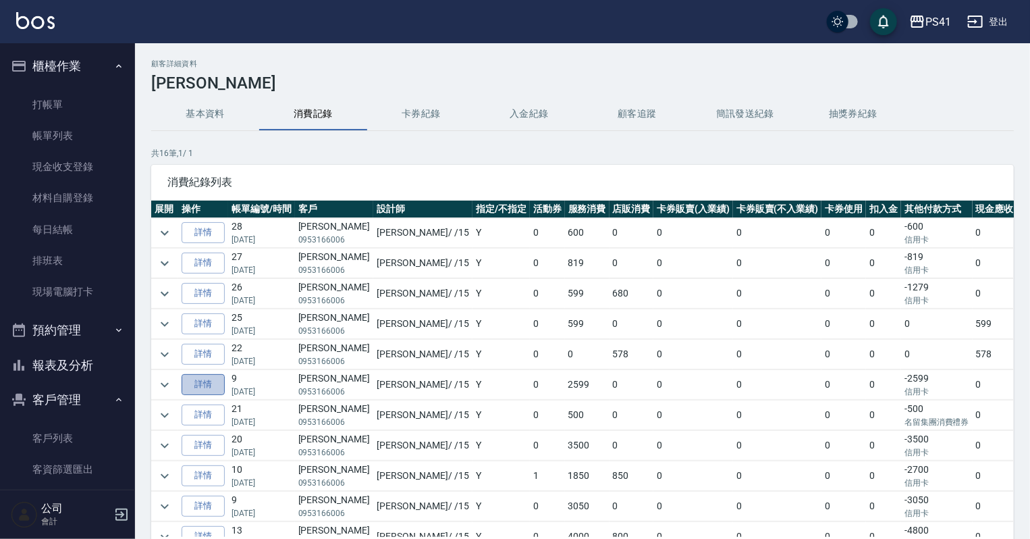
click at [205, 387] on link "詳情" at bounding box center [203, 384] width 43 height 21
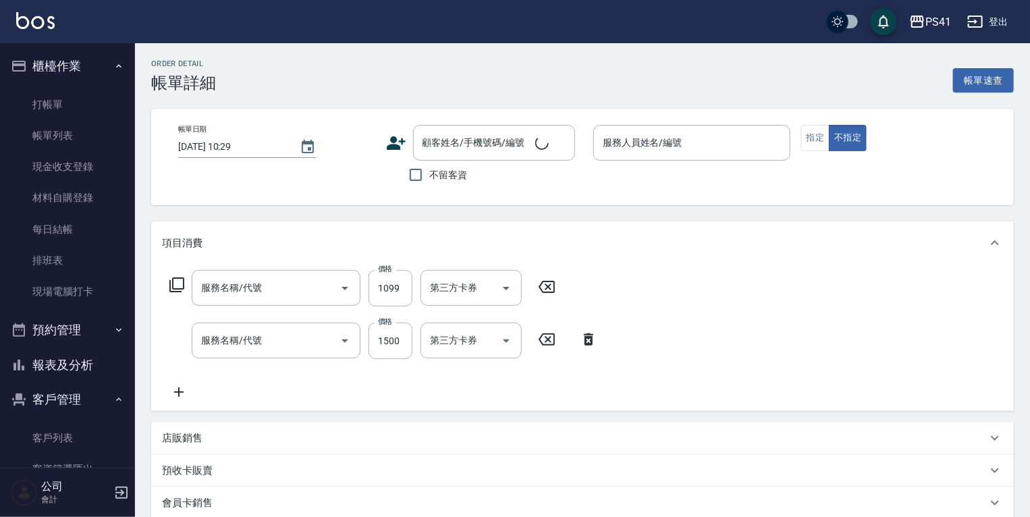
type input "公司活動/早鳥(41099)"
type input "原價1201~1500護髮(51500)"
type input "[DATE] 14:04"
type input "[PERSON_NAME]-15"
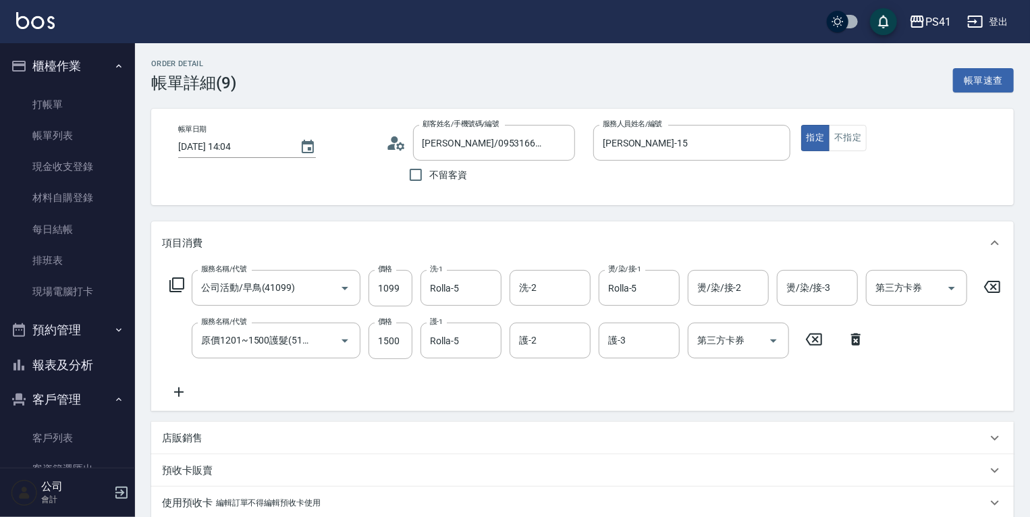
type input "[PERSON_NAME]/0953166006/3143"
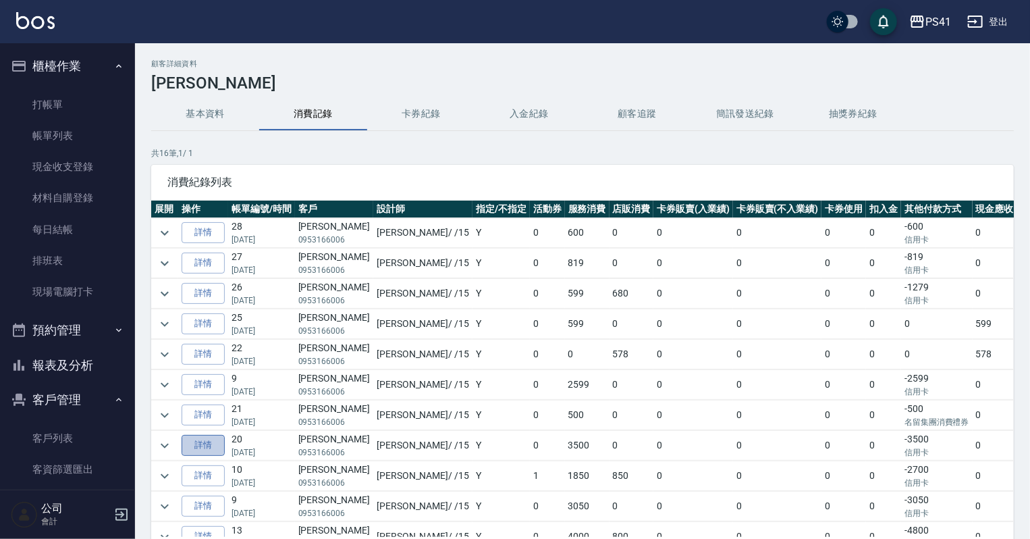
click at [203, 450] on link "詳情" at bounding box center [203, 445] width 43 height 21
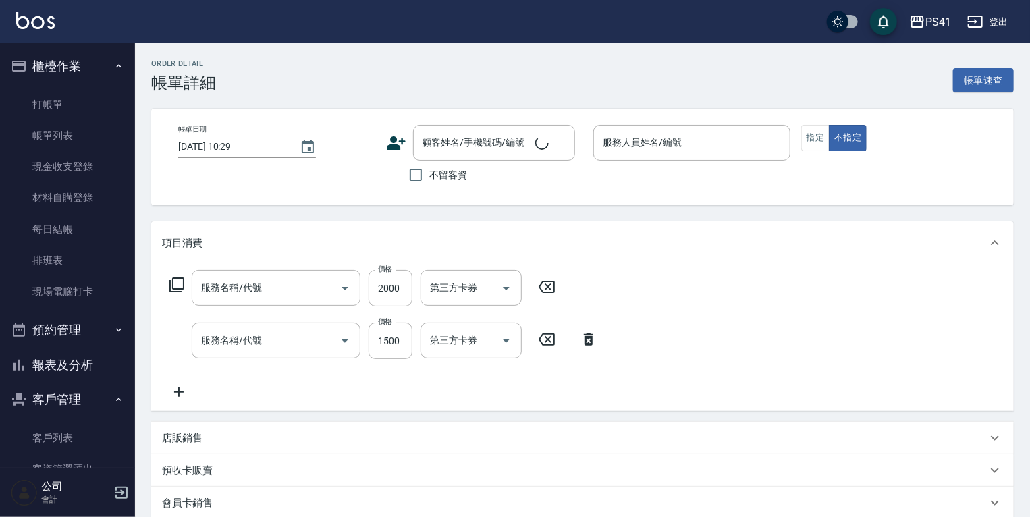
type input "[DATE] 17:11"
type input "[PERSON_NAME]-15"
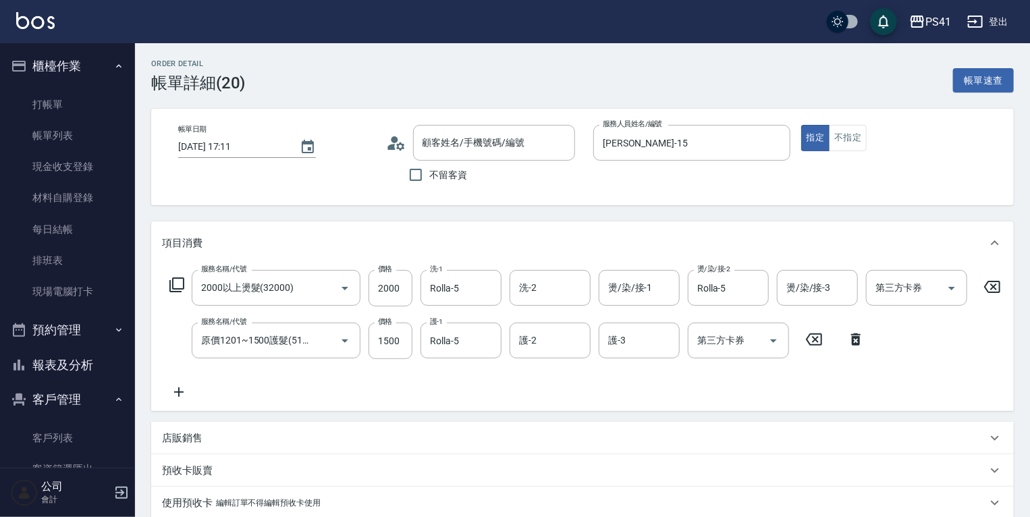
type input "2000以上燙髮(32000)"
type input "原價1201~1500護髮(51500)"
type input "[PERSON_NAME]/0953166006/3143"
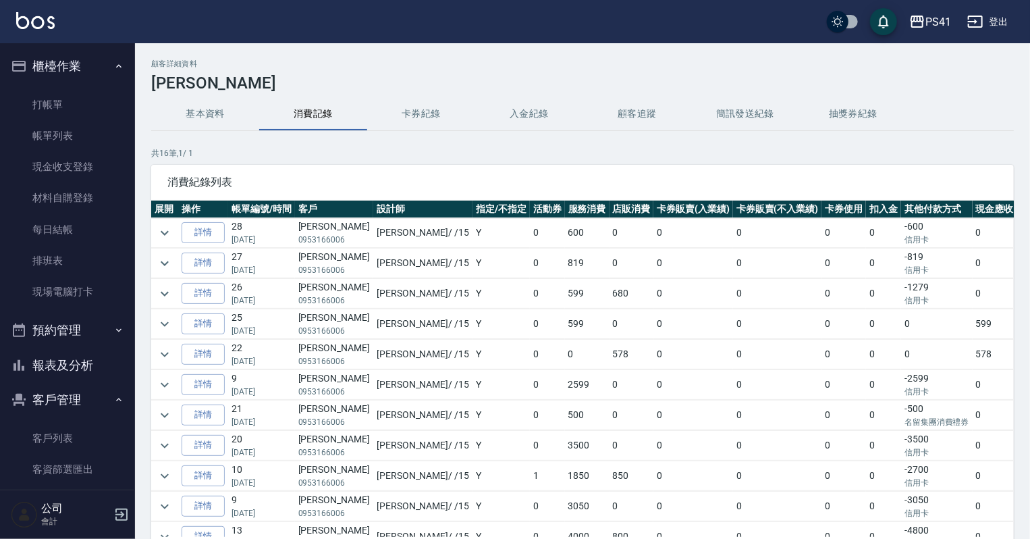
click at [224, 114] on button "基本資料" at bounding box center [205, 114] width 108 height 32
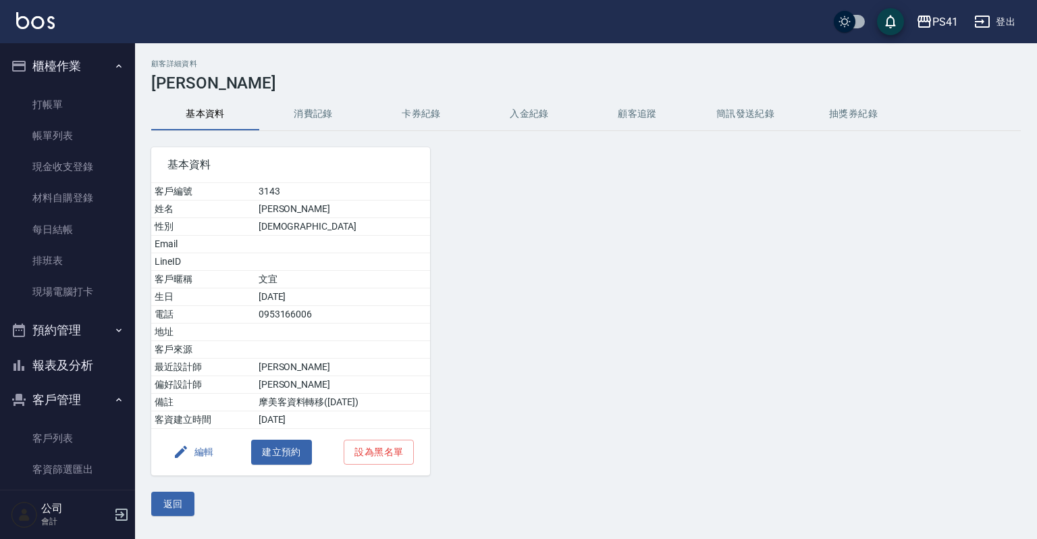
drag, startPoint x: 97, startPoint y: 362, endPoint x: 97, endPoint y: 353, distance: 8.8
click at [97, 362] on button "報表及分析" at bounding box center [67, 365] width 124 height 35
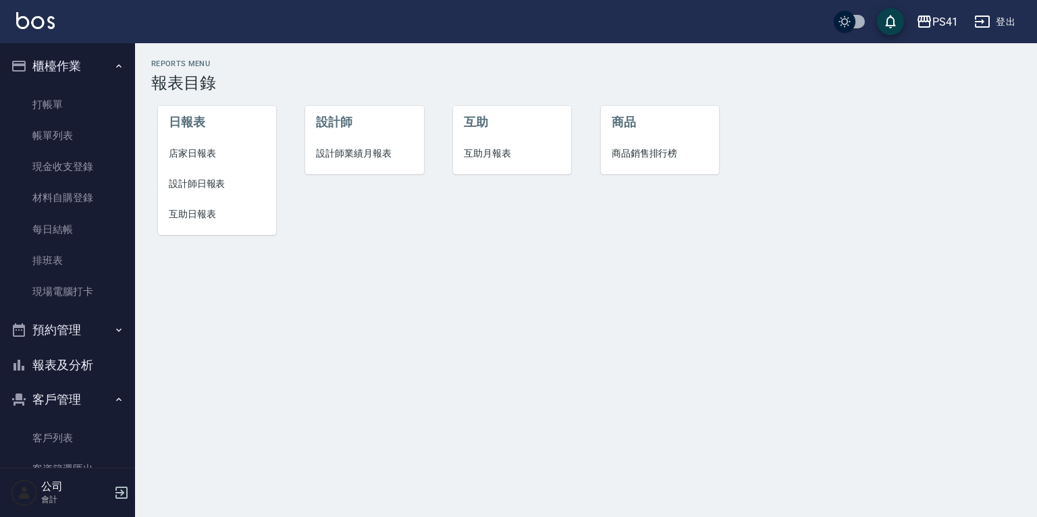
click at [211, 186] on span "設計師日報表" at bounding box center [217, 184] width 97 height 14
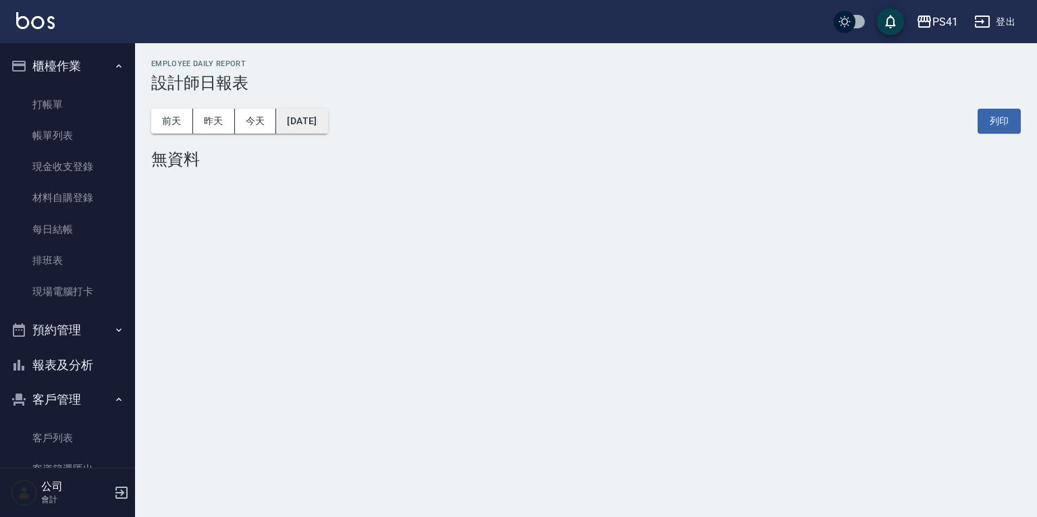
click at [291, 121] on button "[DATE]" at bounding box center [301, 121] width 51 height 25
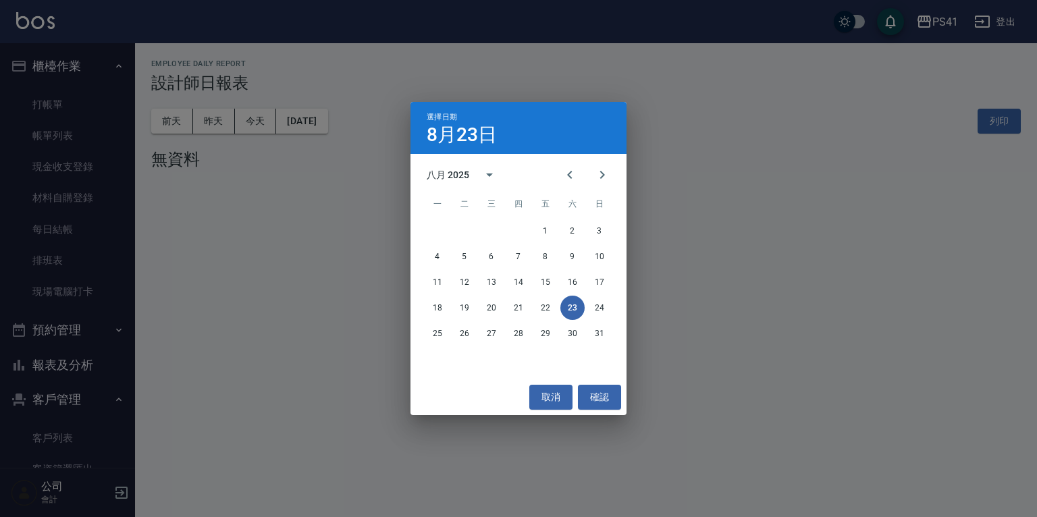
click at [613, 256] on div "4 5 6 7 8 9 10" at bounding box center [518, 256] width 216 height 24
click at [605, 256] on button "10" at bounding box center [599, 256] width 24 height 24
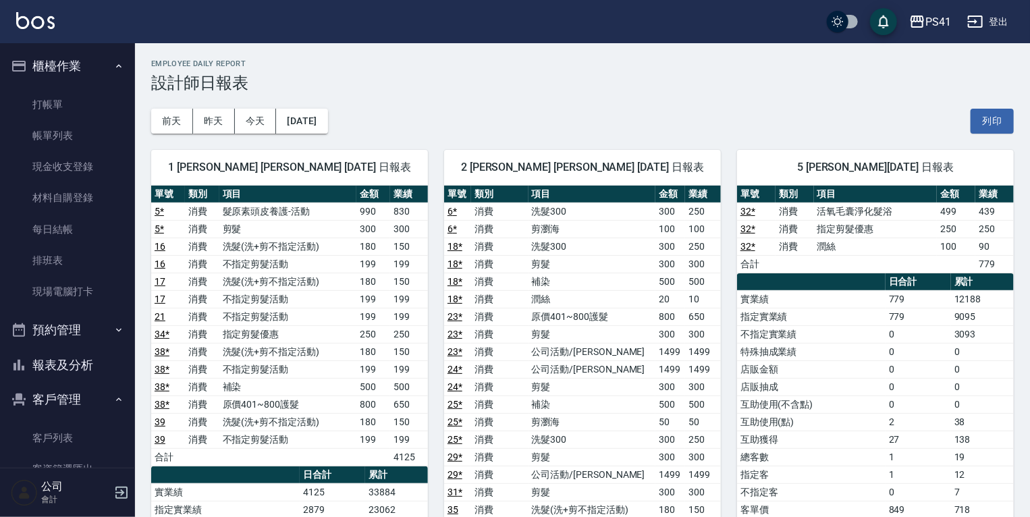
click at [744, 228] on link "32 *" at bounding box center [747, 228] width 15 height 11
drag, startPoint x: 73, startPoint y: 445, endPoint x: 73, endPoint y: 467, distance: 21.6
click at [73, 445] on link "客戶列表" at bounding box center [67, 438] width 124 height 31
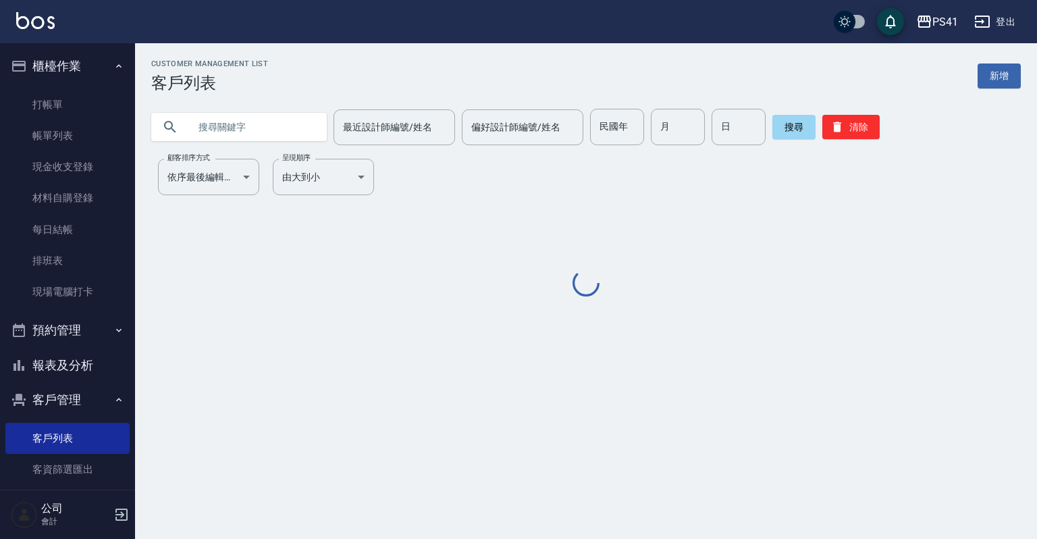
click at [278, 124] on input "text" at bounding box center [252, 127] width 127 height 36
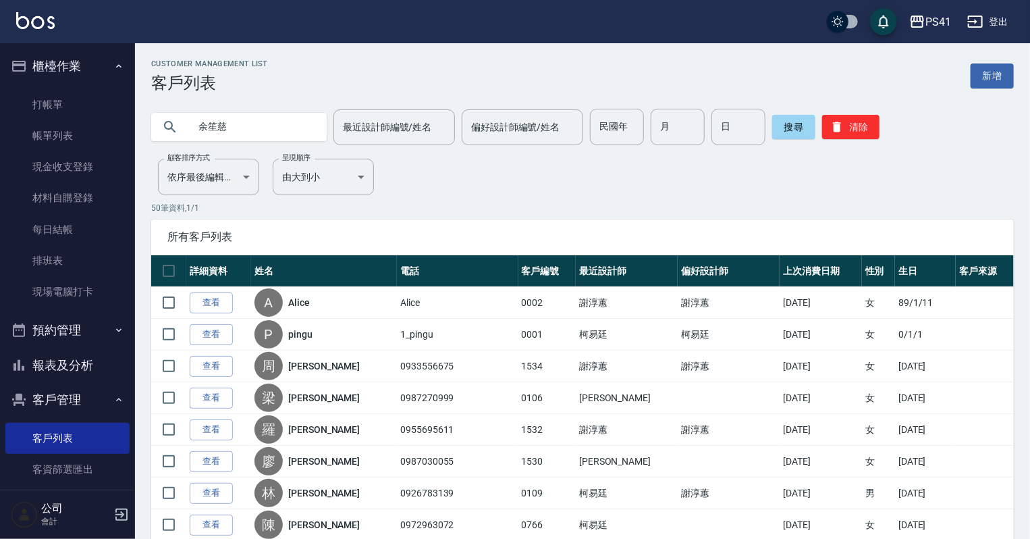
type input "余笙慈"
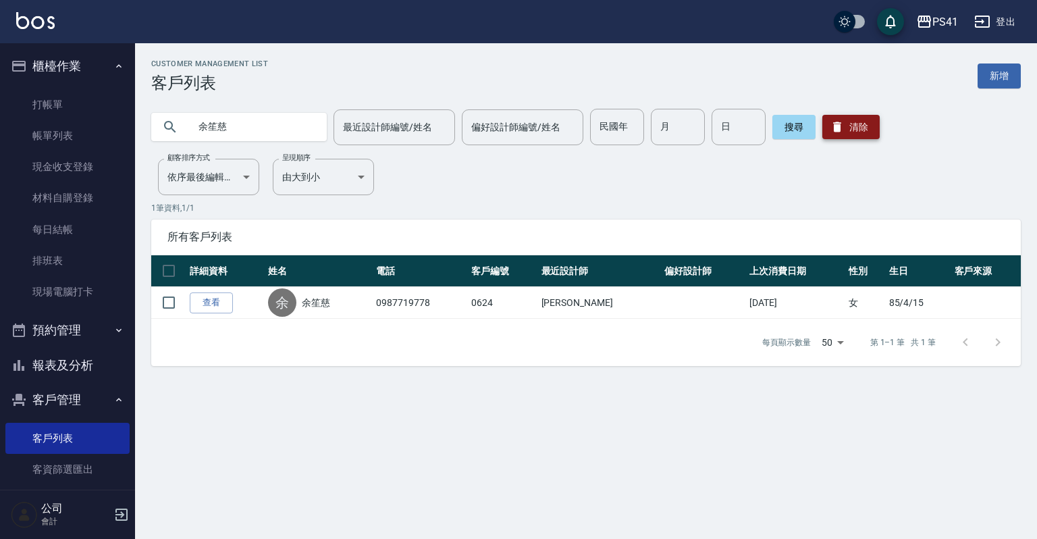
drag, startPoint x: 838, startPoint y: 121, endPoint x: 832, endPoint y: 115, distance: 7.6
click at [838, 121] on icon "button" at bounding box center [836, 126] width 13 height 13
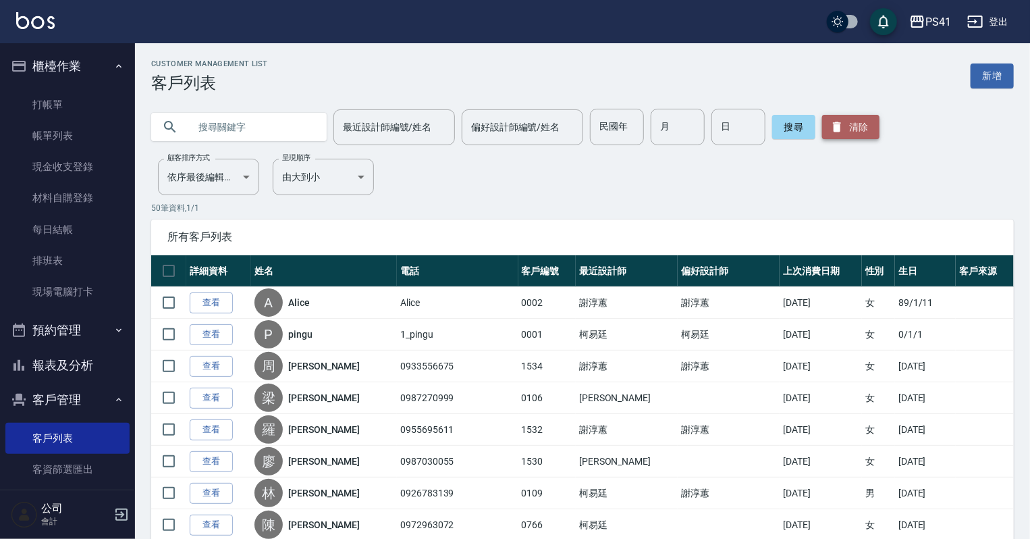
click at [858, 128] on button "清除" at bounding box center [850, 127] width 57 height 24
click at [265, 130] on input "text" at bounding box center [252, 127] width 127 height 36
type input "0966039708"
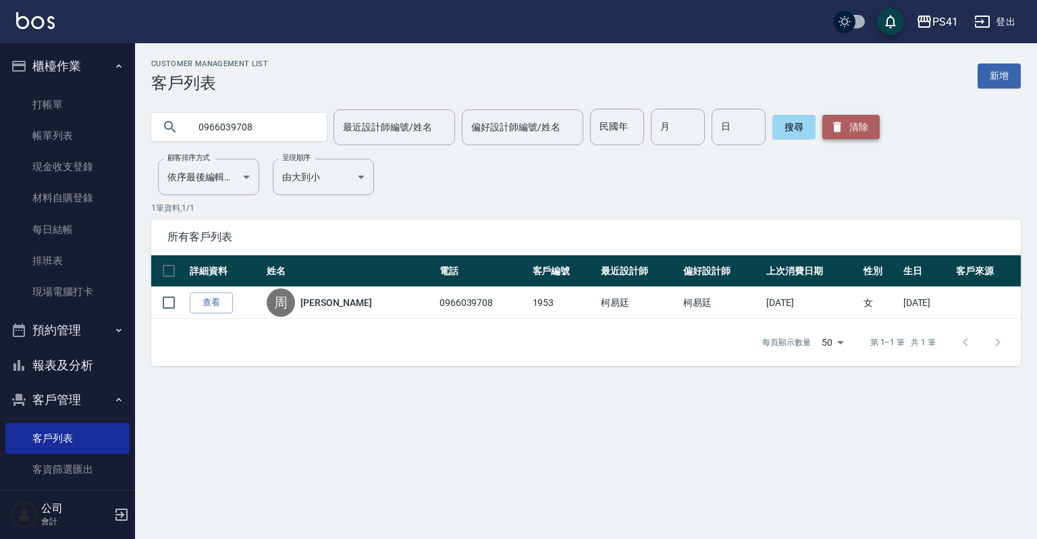
click at [862, 130] on button "清除" at bounding box center [850, 127] width 57 height 24
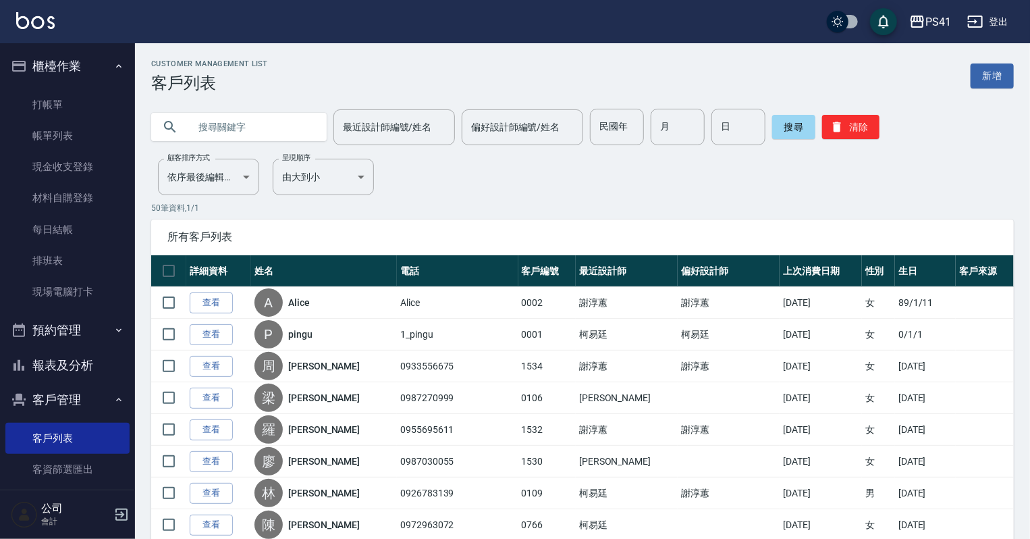
click at [238, 123] on input "text" at bounding box center [252, 127] width 127 height 36
click at [787, 121] on button "搜尋" at bounding box center [793, 127] width 43 height 24
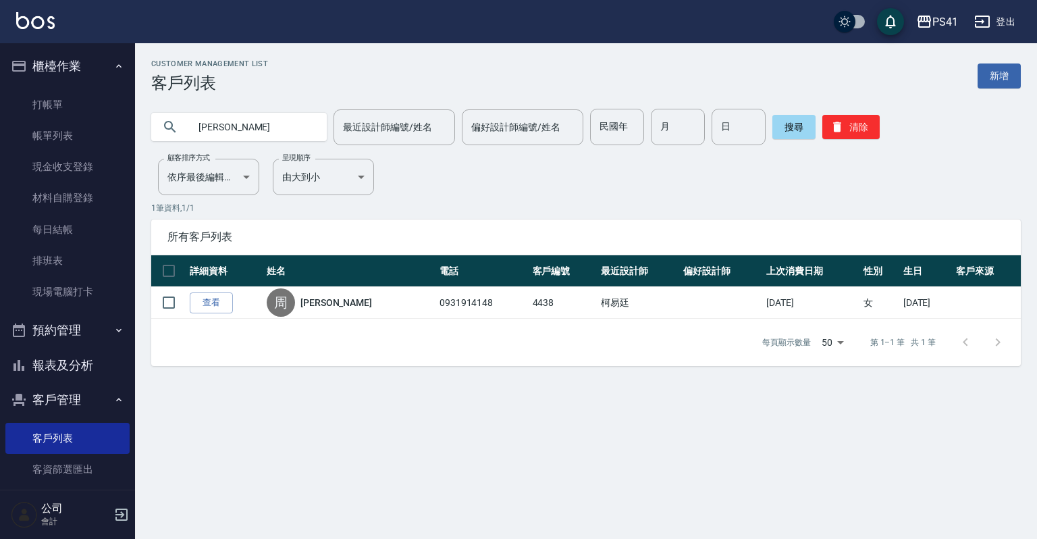
drag, startPoint x: 246, startPoint y: 128, endPoint x: 245, endPoint y: 136, distance: 8.1
click at [245, 135] on input "[PERSON_NAME]" at bounding box center [252, 127] width 127 height 36
type input "周"
type input "3143"
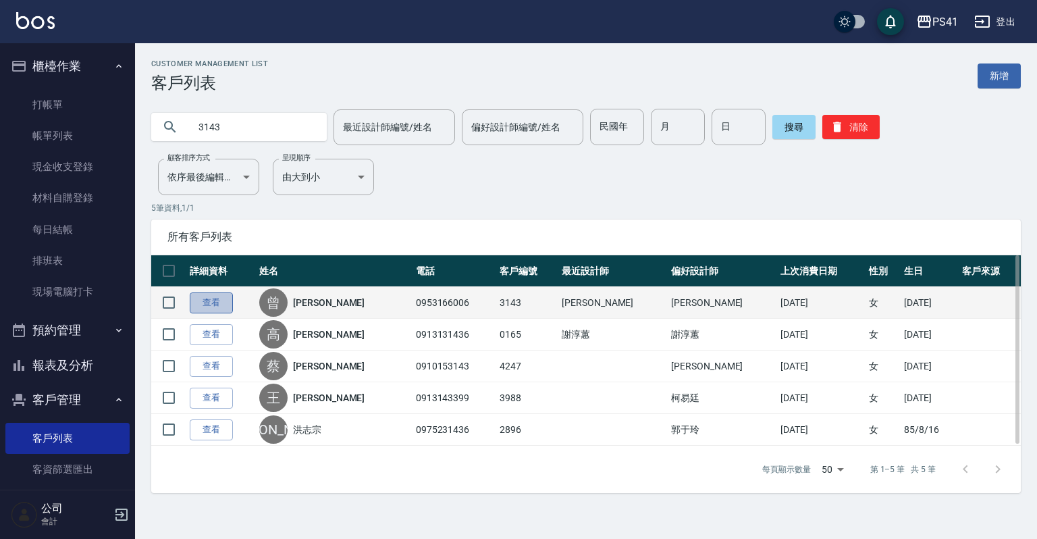
click at [211, 300] on link "查看" at bounding box center [211, 302] width 43 height 21
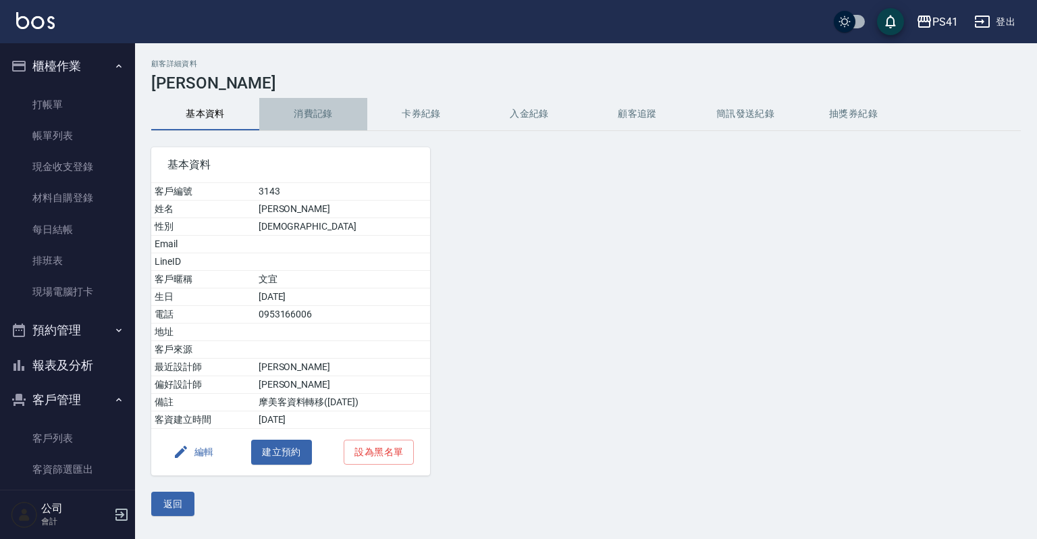
click at [327, 113] on button "消費記錄" at bounding box center [313, 114] width 108 height 32
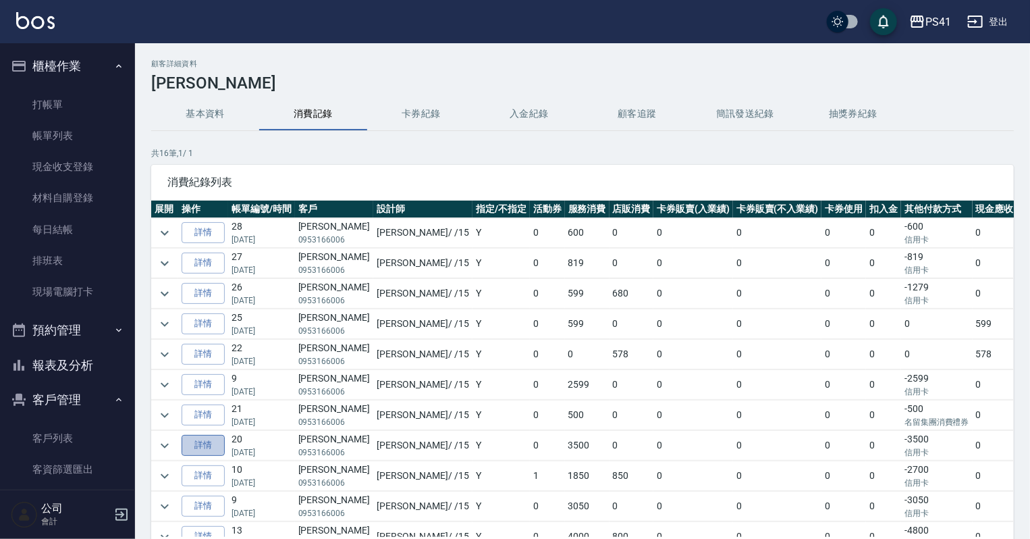
click at [199, 441] on link "詳情" at bounding box center [203, 445] width 43 height 21
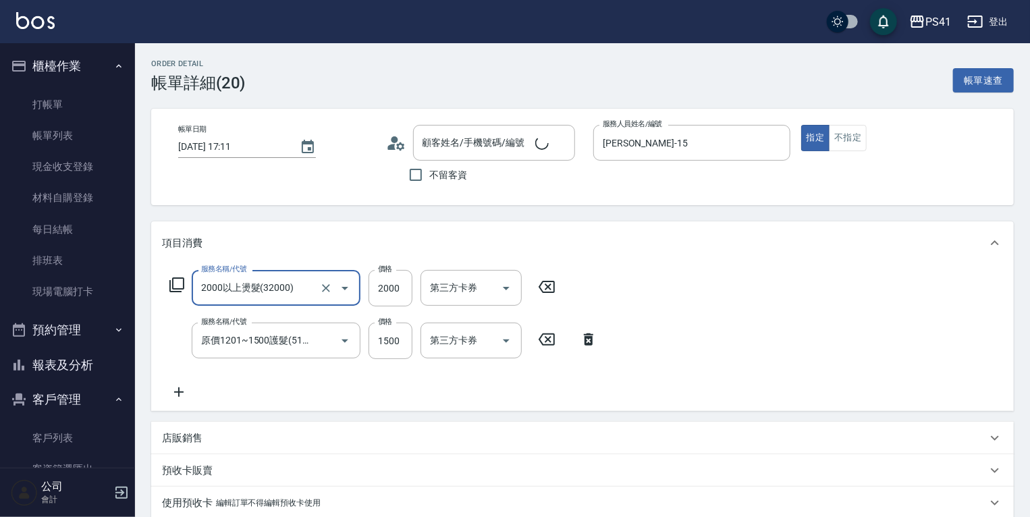
type input "[PERSON_NAME]/0953166006/3143"
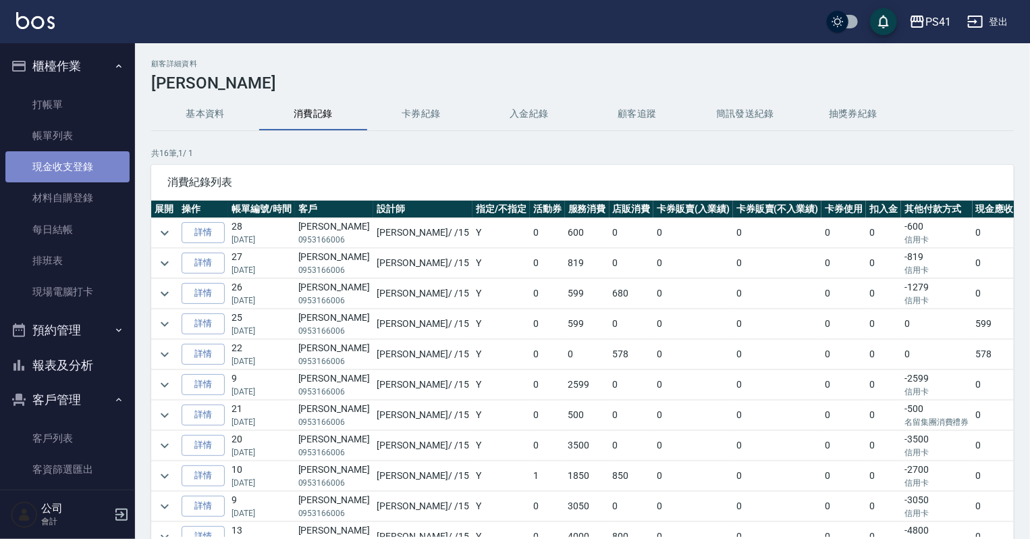
click at [109, 161] on link "現金收支登錄" at bounding box center [67, 166] width 124 height 31
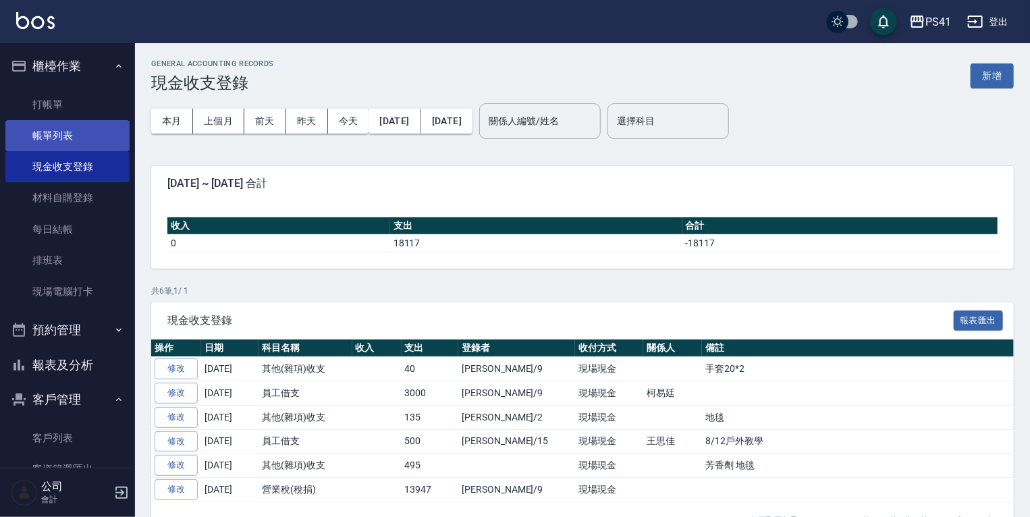
click at [96, 146] on link "帳單列表" at bounding box center [67, 135] width 124 height 31
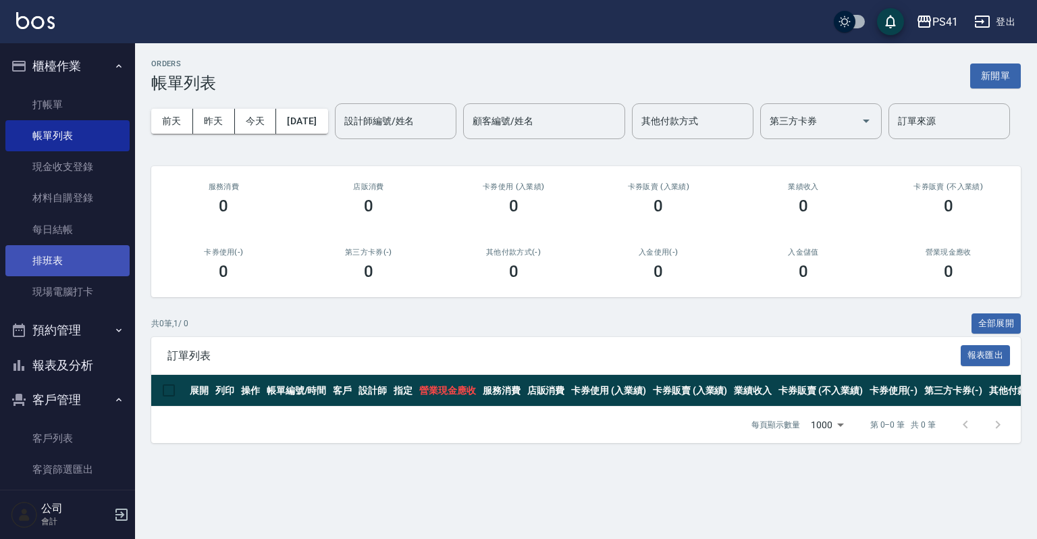
click at [55, 256] on link "排班表" at bounding box center [67, 260] width 124 height 31
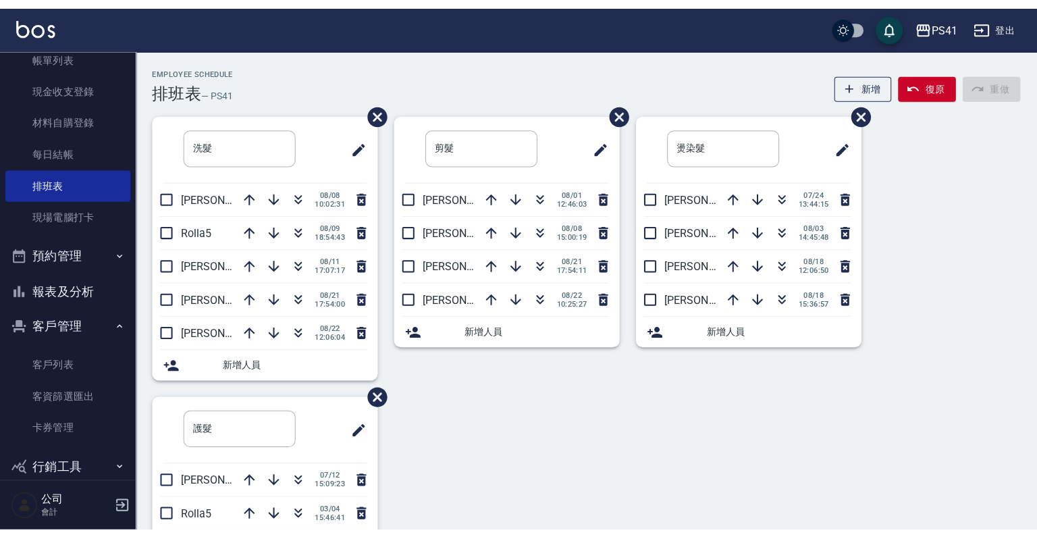
scroll to position [104, 0]
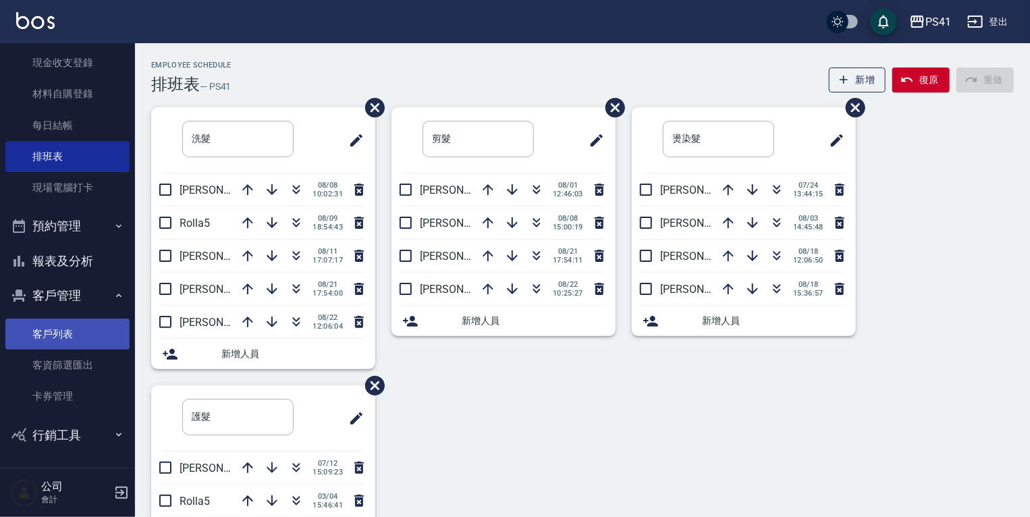
click at [33, 327] on link "客戶列表" at bounding box center [67, 334] width 124 height 31
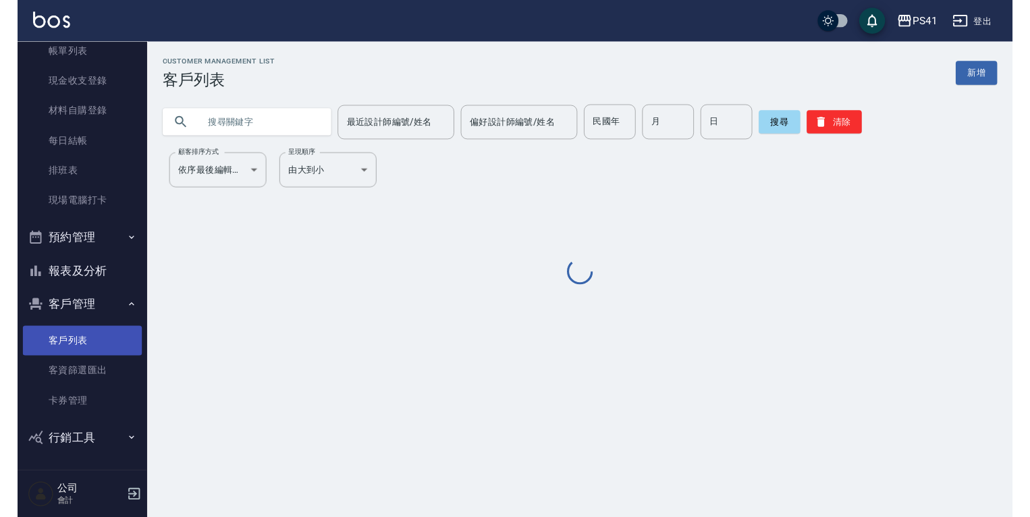
scroll to position [82, 0]
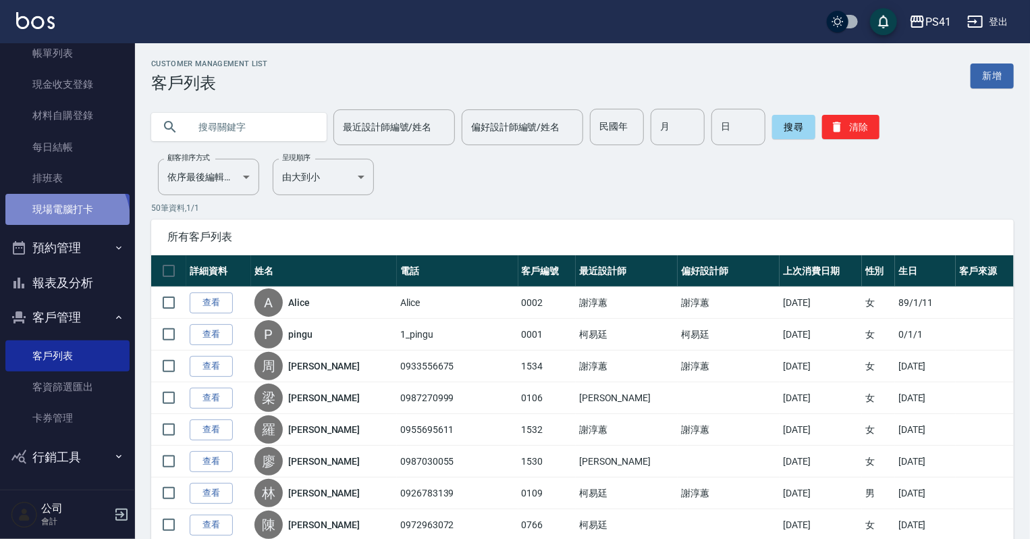
click at [65, 219] on link "現場電腦打卡" at bounding box center [67, 209] width 124 height 31
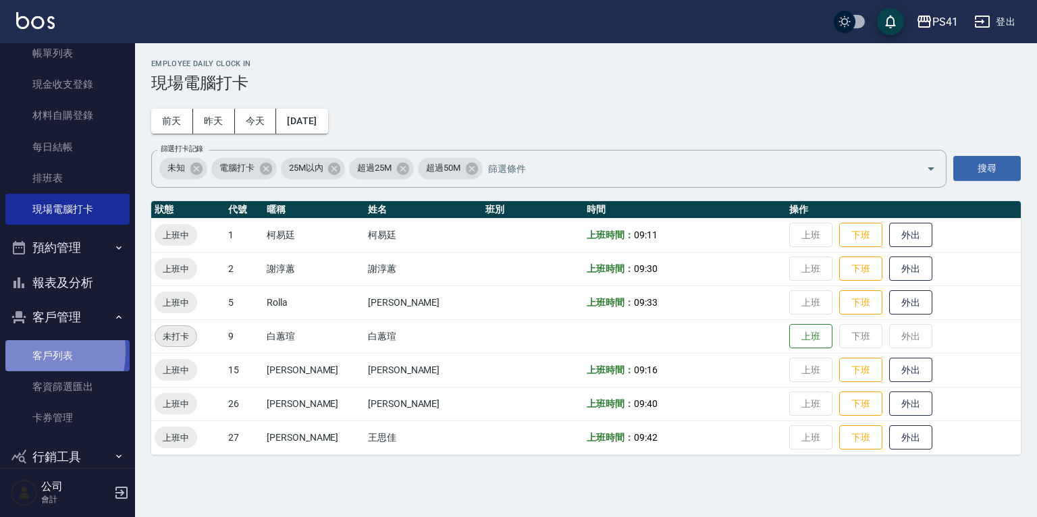
click at [20, 351] on link "客戶列表" at bounding box center [67, 355] width 124 height 31
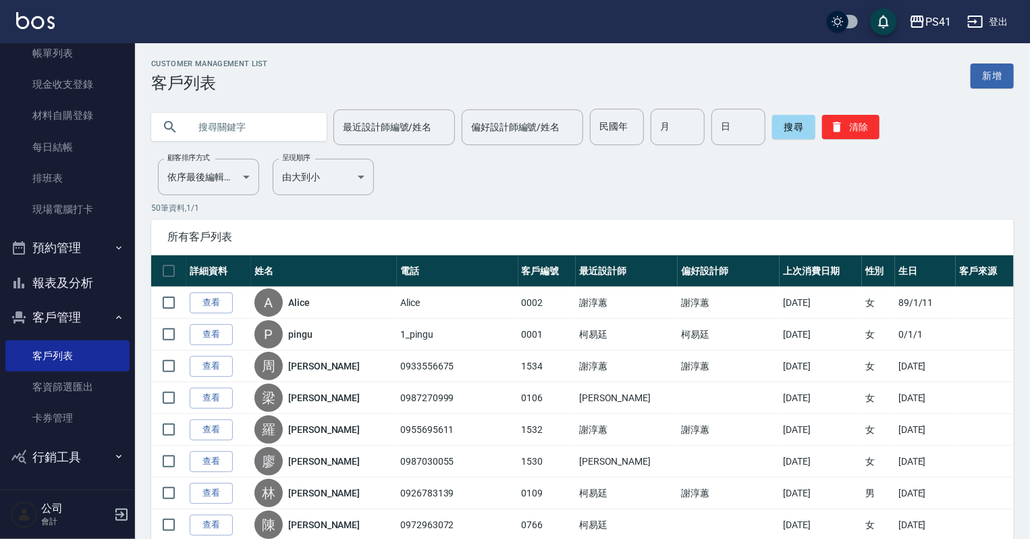
click at [199, 114] on input "text" at bounding box center [252, 127] width 127 height 36
type input "0624"
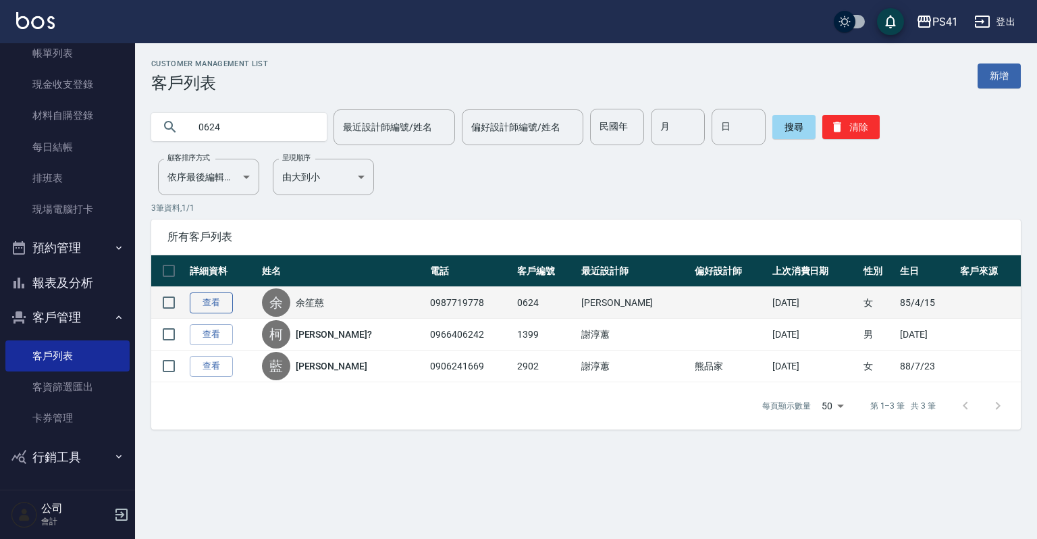
click at [203, 305] on link "查看" at bounding box center [211, 302] width 43 height 21
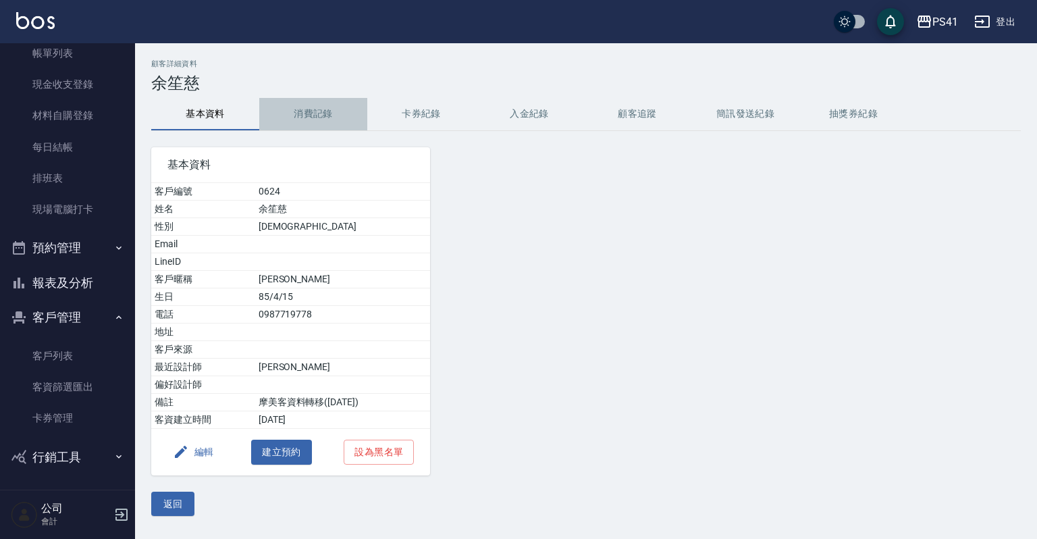
click at [315, 115] on button "消費記錄" at bounding box center [313, 114] width 108 height 32
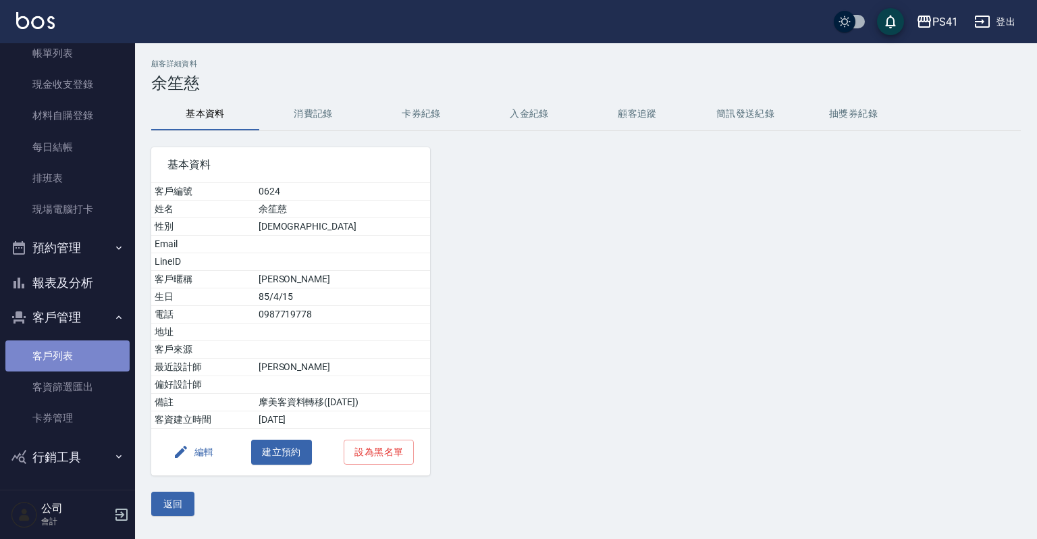
click at [78, 352] on link "客戶列表" at bounding box center [67, 355] width 124 height 31
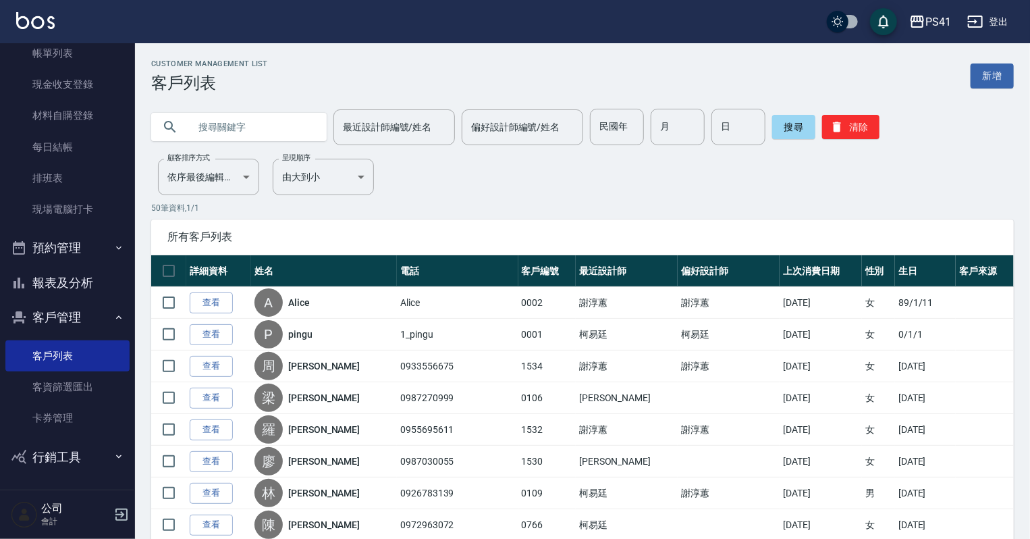
click at [226, 133] on input "text" at bounding box center [252, 127] width 127 height 36
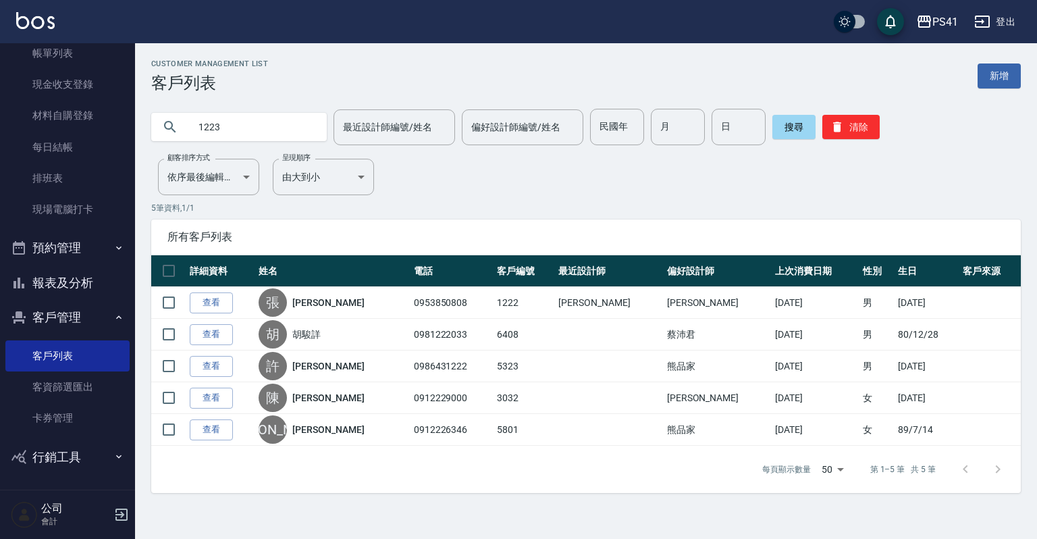
type input "1223"
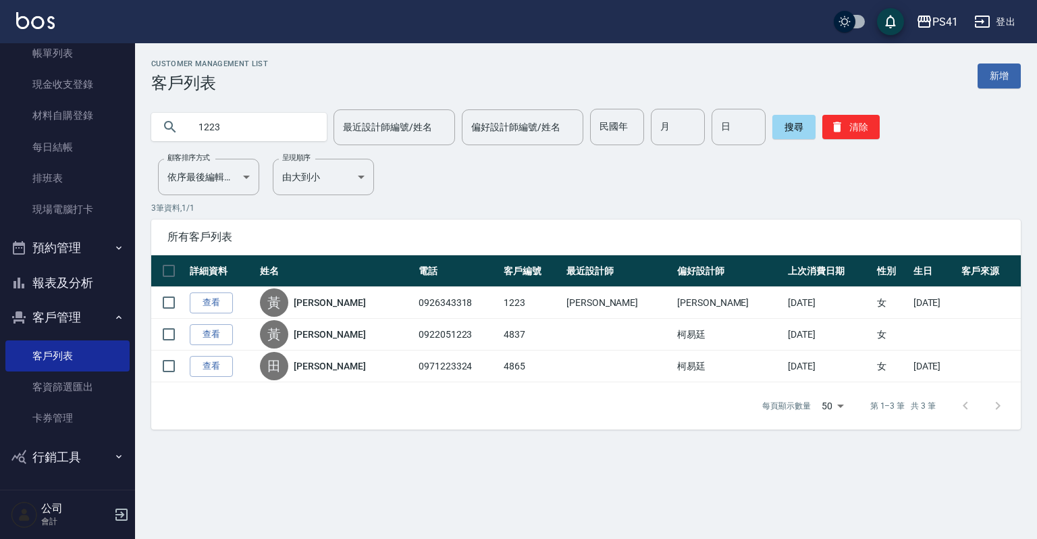
click at [914, 117] on div "1223 最近設計師編號/姓名 最近設計師編號/姓名 偏好設計師編號/姓名 偏好設計師編號/姓名 民國年 民國年 月 月 日 日 搜尋 清除" at bounding box center [585, 127] width 869 height 36
click at [862, 126] on div "1223 最近設計師編號/姓名 最近設計師編號/姓名 偏好設計師編號/姓名 偏好設計師編號/姓名 民國年 民國年 月 月 日 日 搜尋 清除" at bounding box center [585, 127] width 869 height 36
click at [861, 126] on button "清除" at bounding box center [850, 127] width 57 height 24
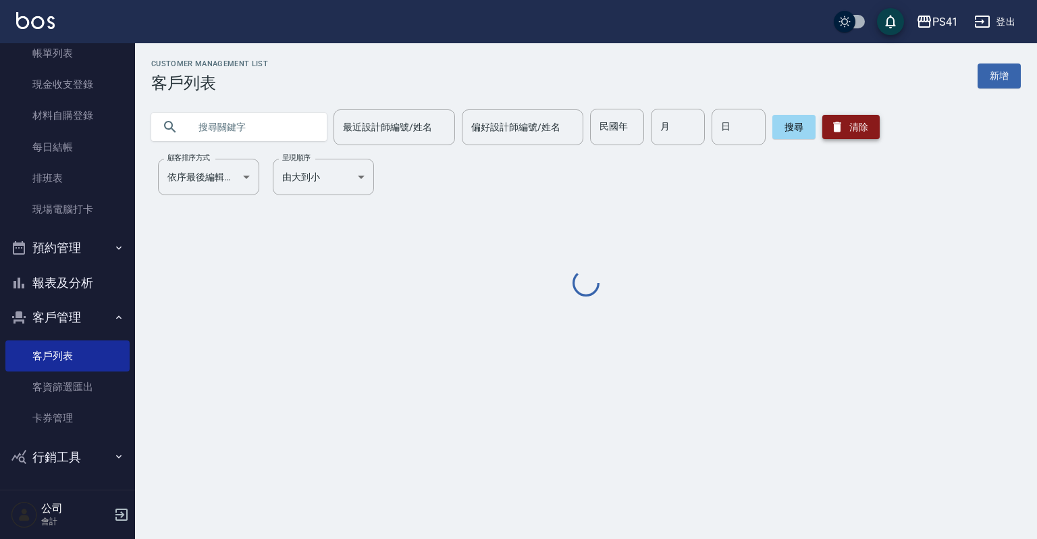
click at [861, 126] on button "清除" at bounding box center [850, 127] width 57 height 24
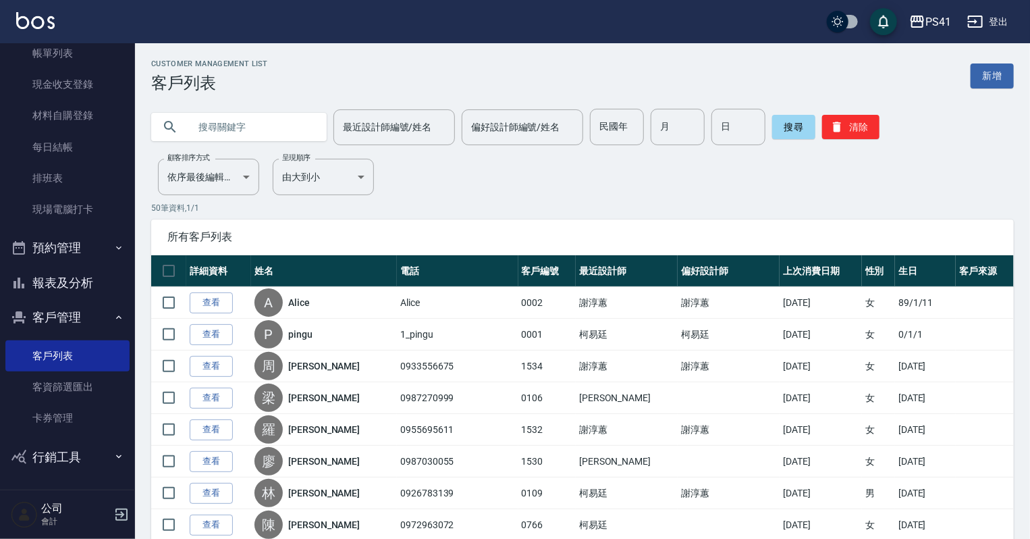
click at [97, 278] on button "報表及分析" at bounding box center [67, 282] width 124 height 35
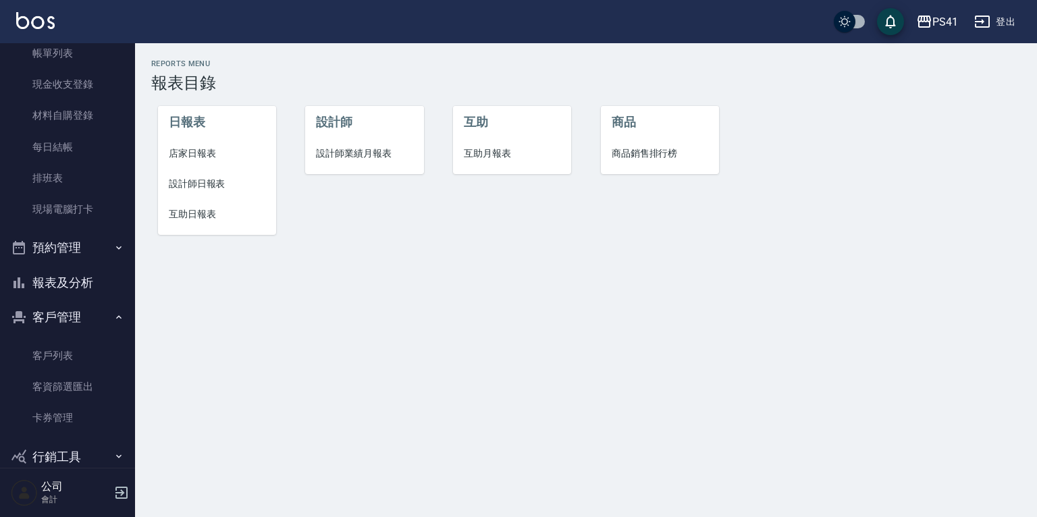
click at [181, 219] on span "互助日報表" at bounding box center [217, 214] width 97 height 14
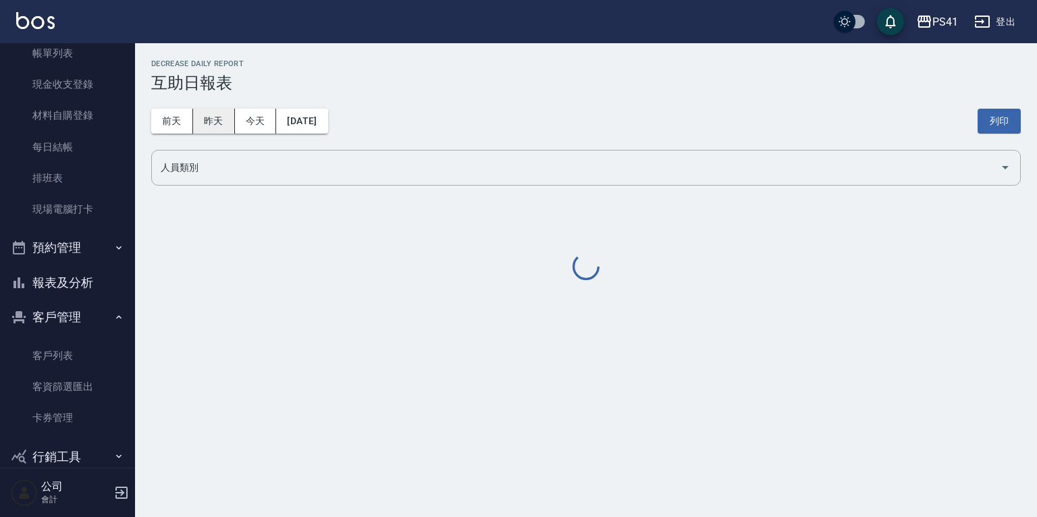
click at [214, 124] on button "昨天" at bounding box center [214, 121] width 42 height 25
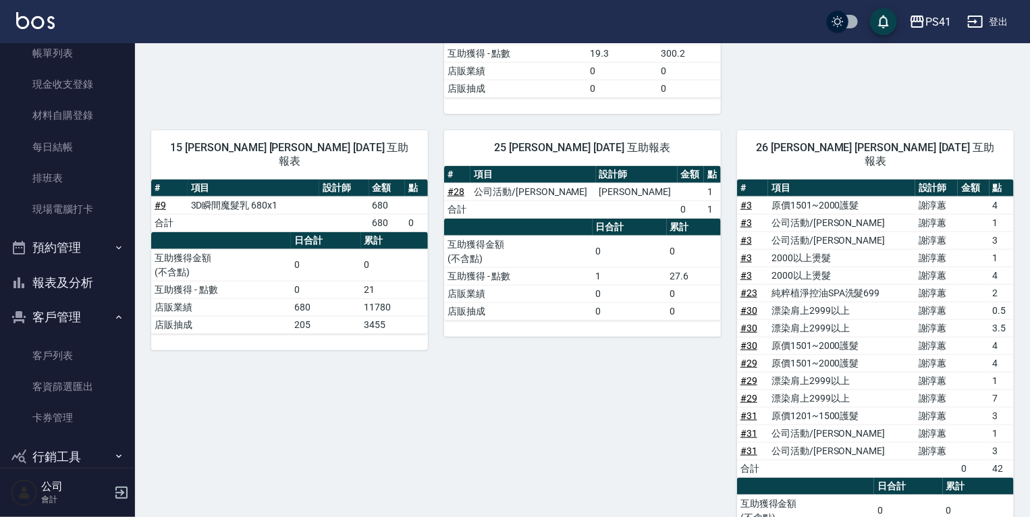
scroll to position [574, 0]
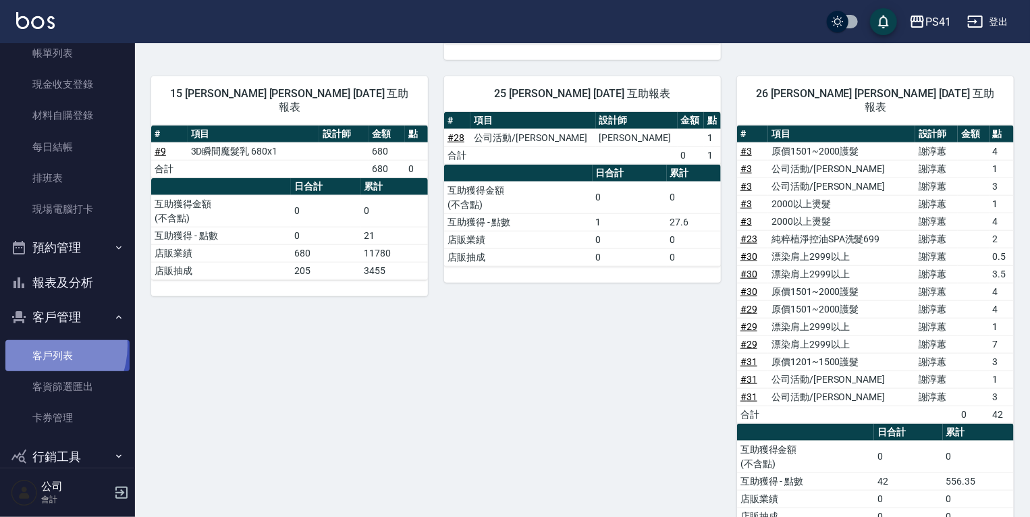
click at [40, 345] on link "客戶列表" at bounding box center [67, 355] width 124 height 31
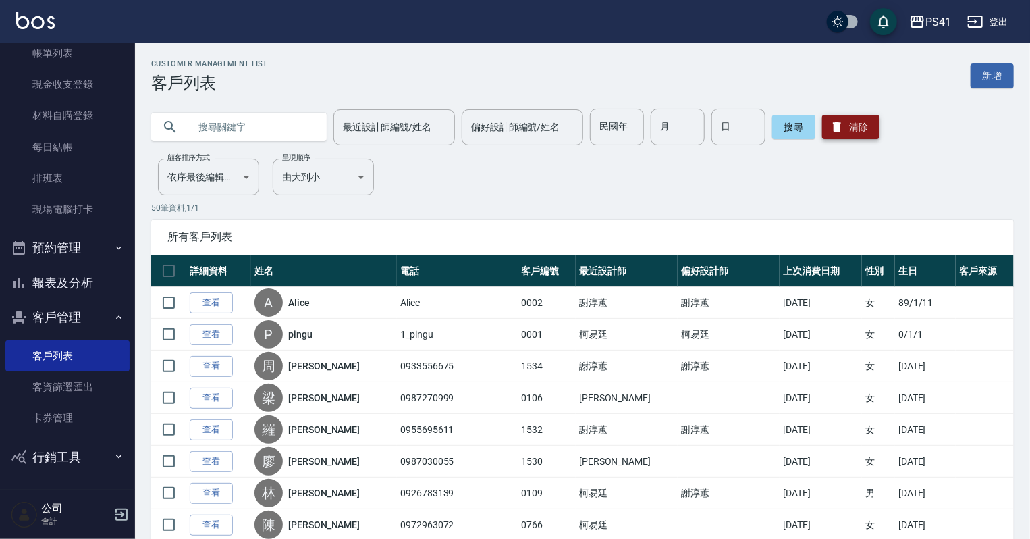
click at [846, 124] on button "清除" at bounding box center [850, 127] width 57 height 24
click at [214, 124] on input "text" at bounding box center [252, 127] width 127 height 36
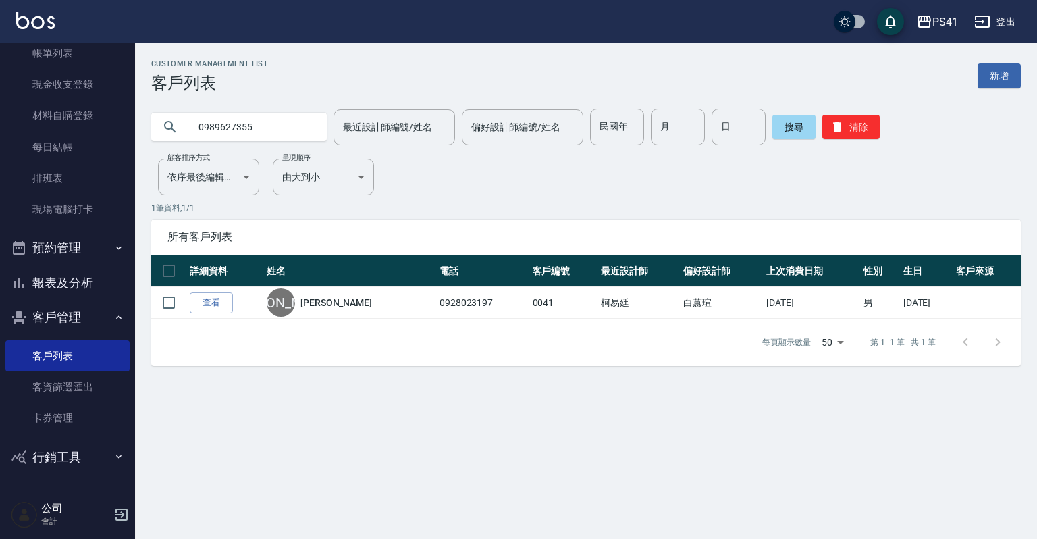
type input "0989627355"
